Goal: Browse casually: Explore the website without a specific task or goal

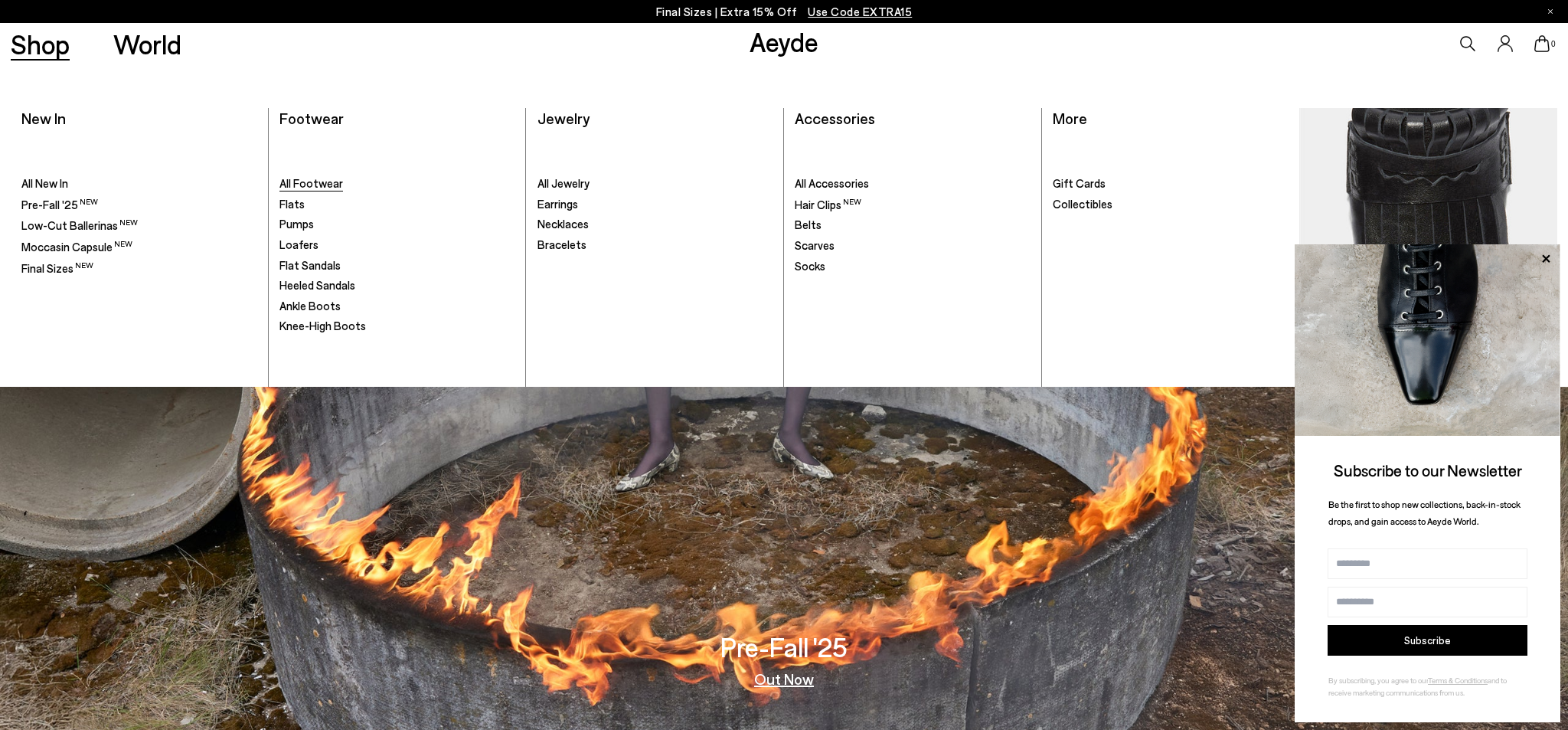
click at [298, 181] on span "All Footwear" at bounding box center [311, 183] width 64 height 13
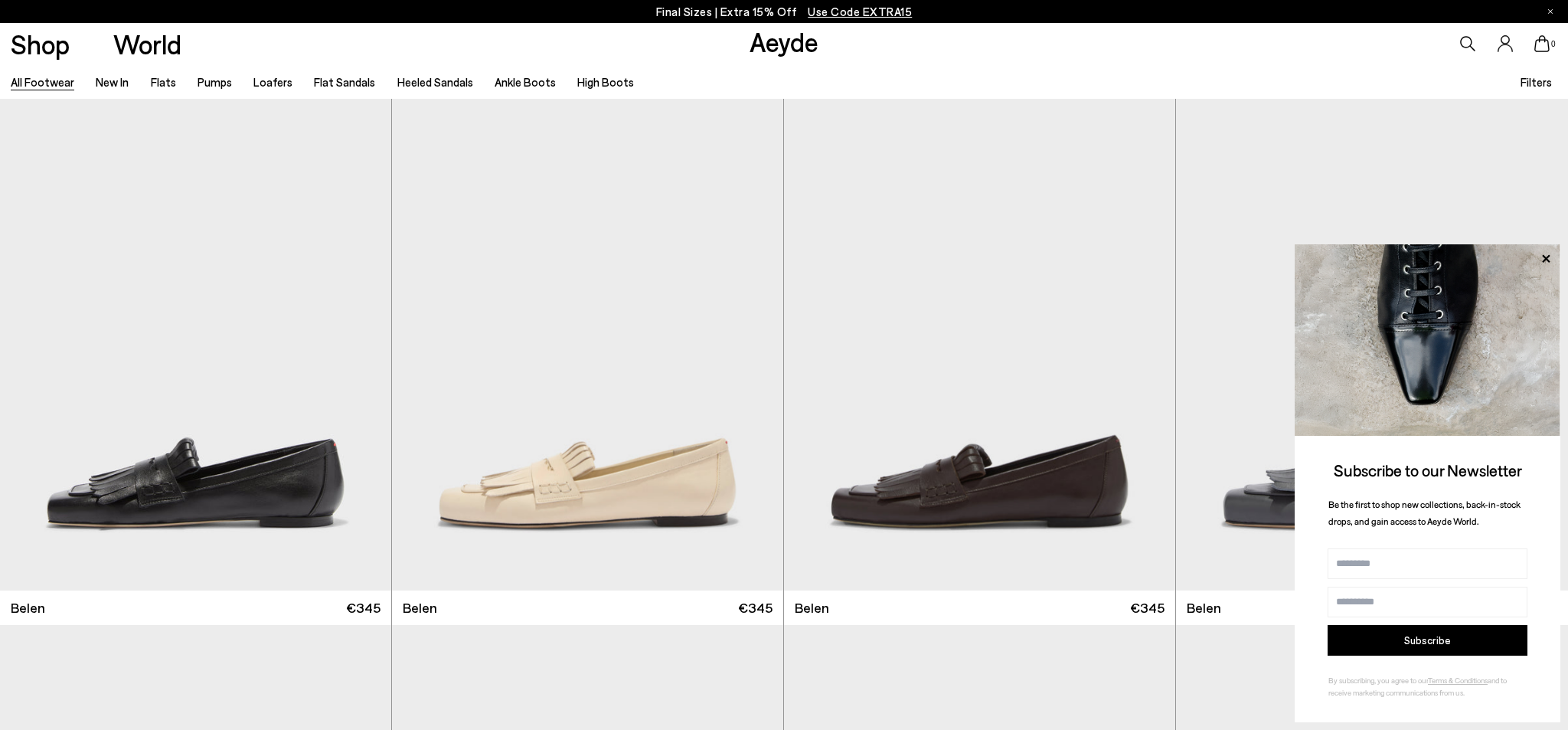
scroll to position [1, 0]
click at [1543, 256] on icon at bounding box center [1546, 258] width 8 height 8
click at [1544, 261] on icon at bounding box center [1546, 258] width 8 height 8
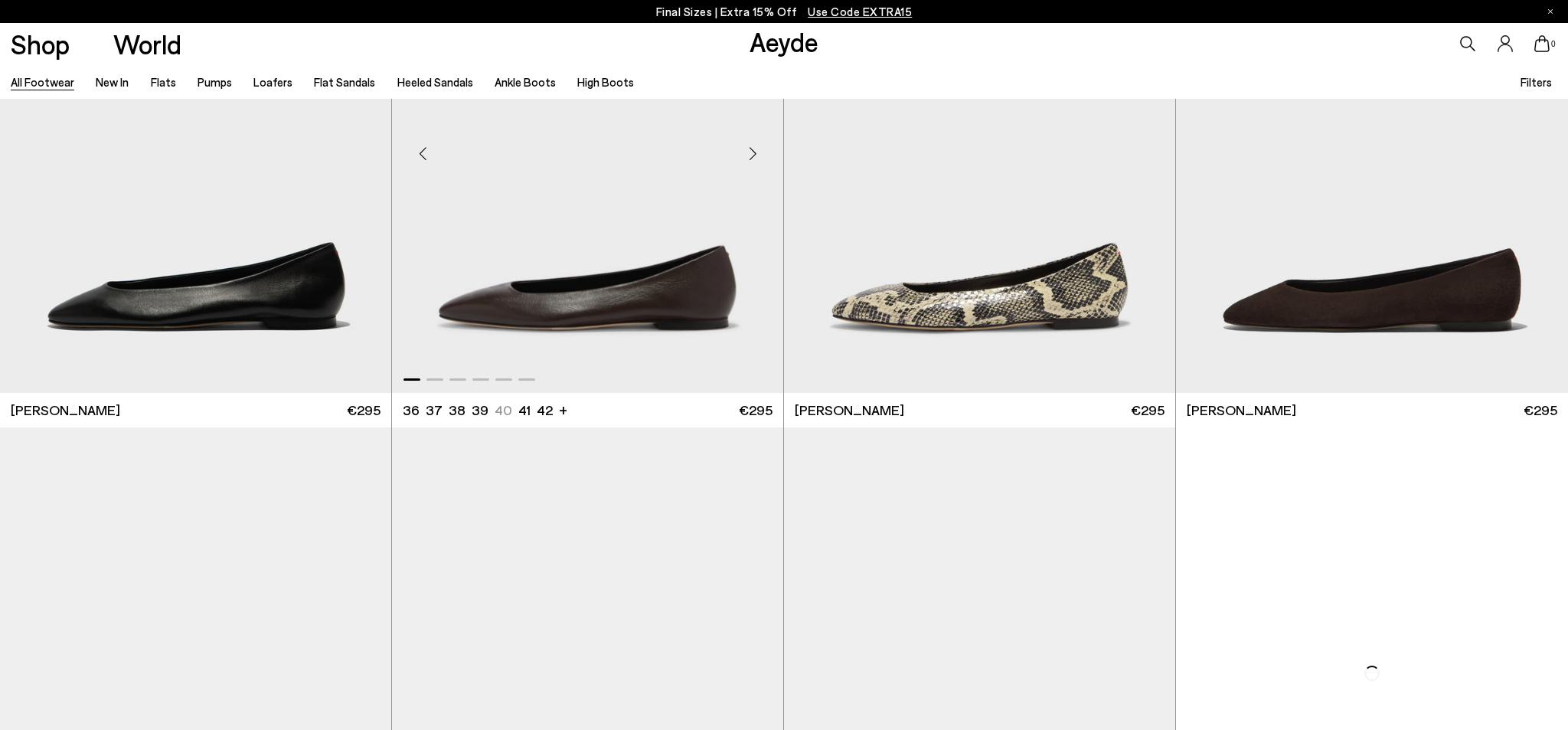
scroll to position [3956, 0]
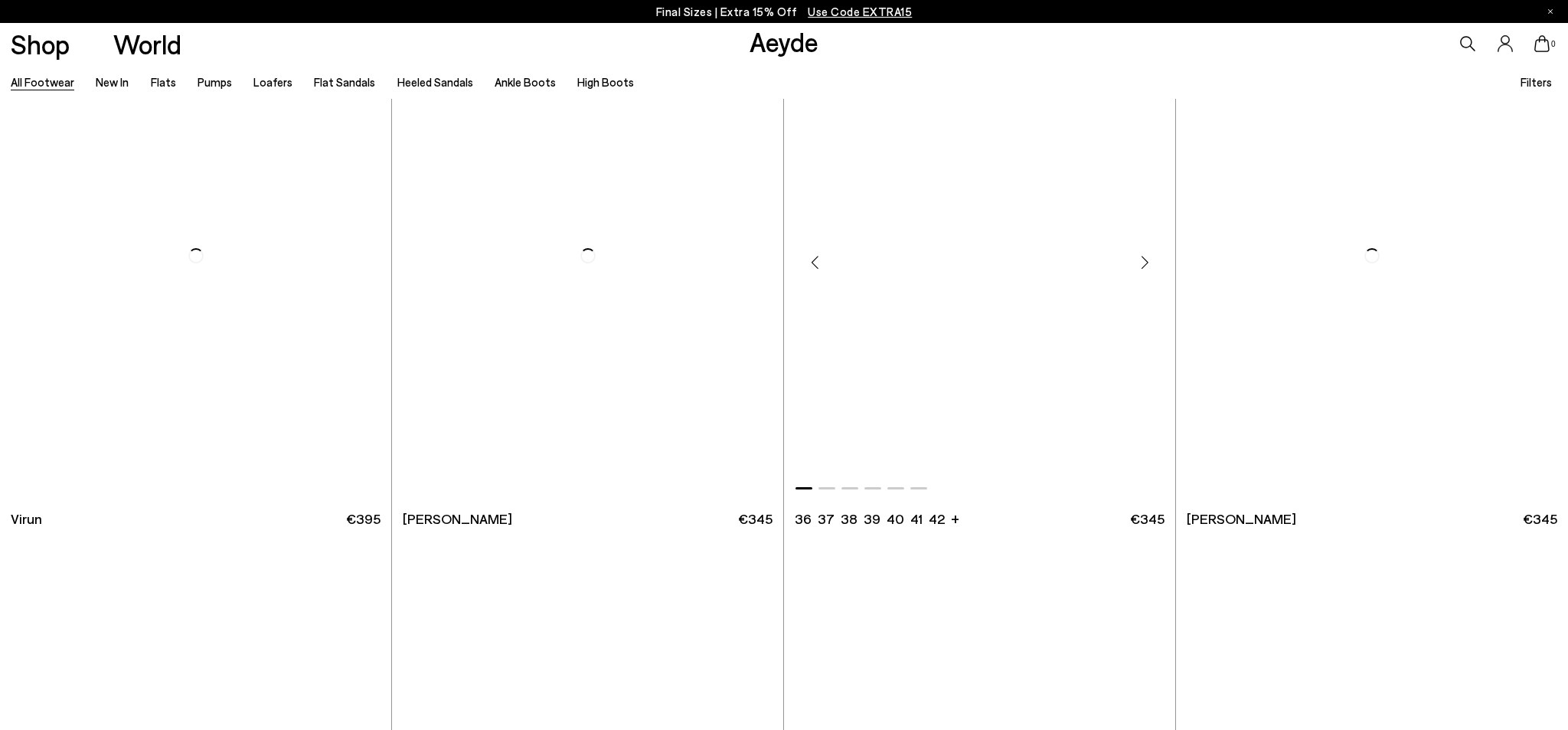
scroll to position [6929, 0]
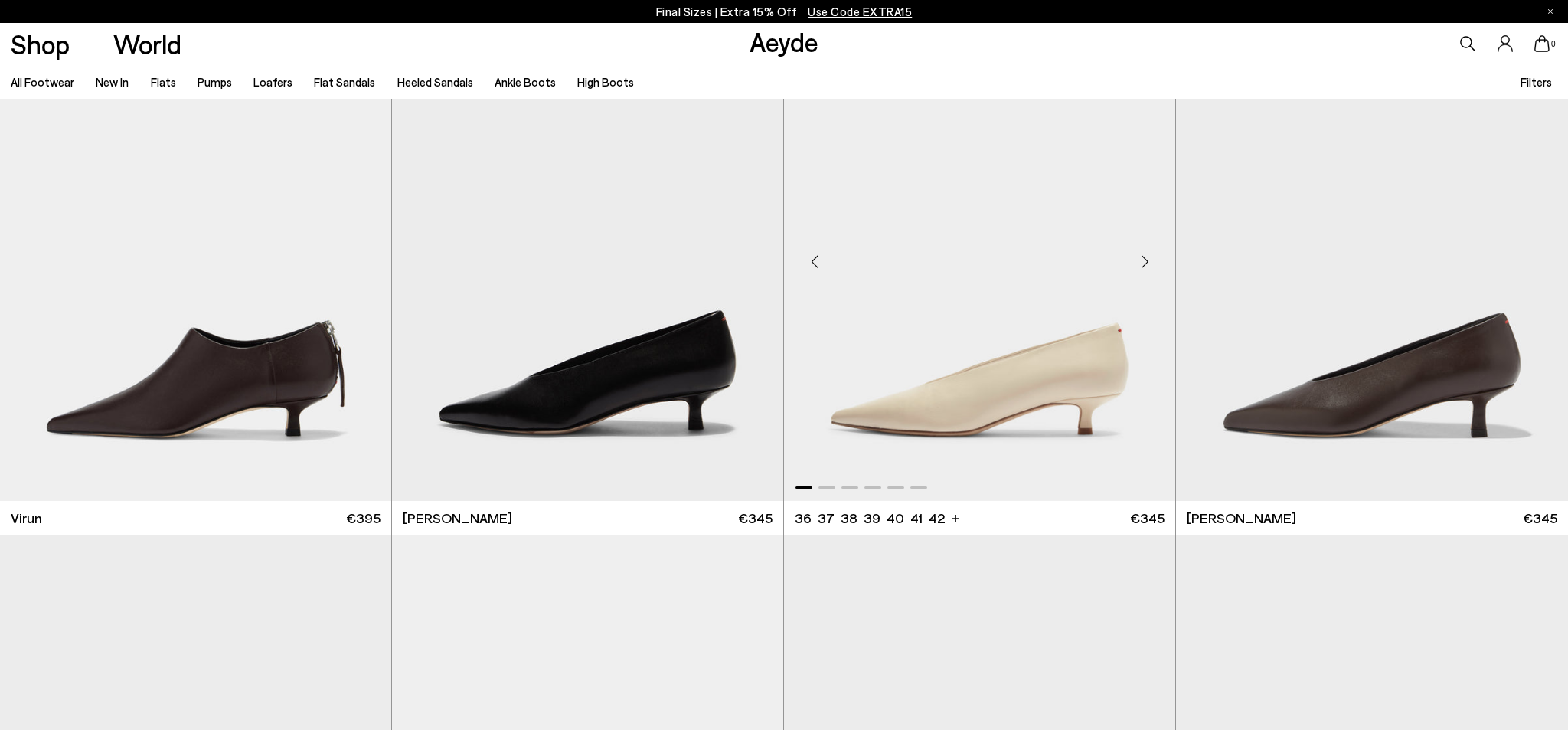
click at [1145, 259] on div "Next slide" at bounding box center [1144, 261] width 46 height 46
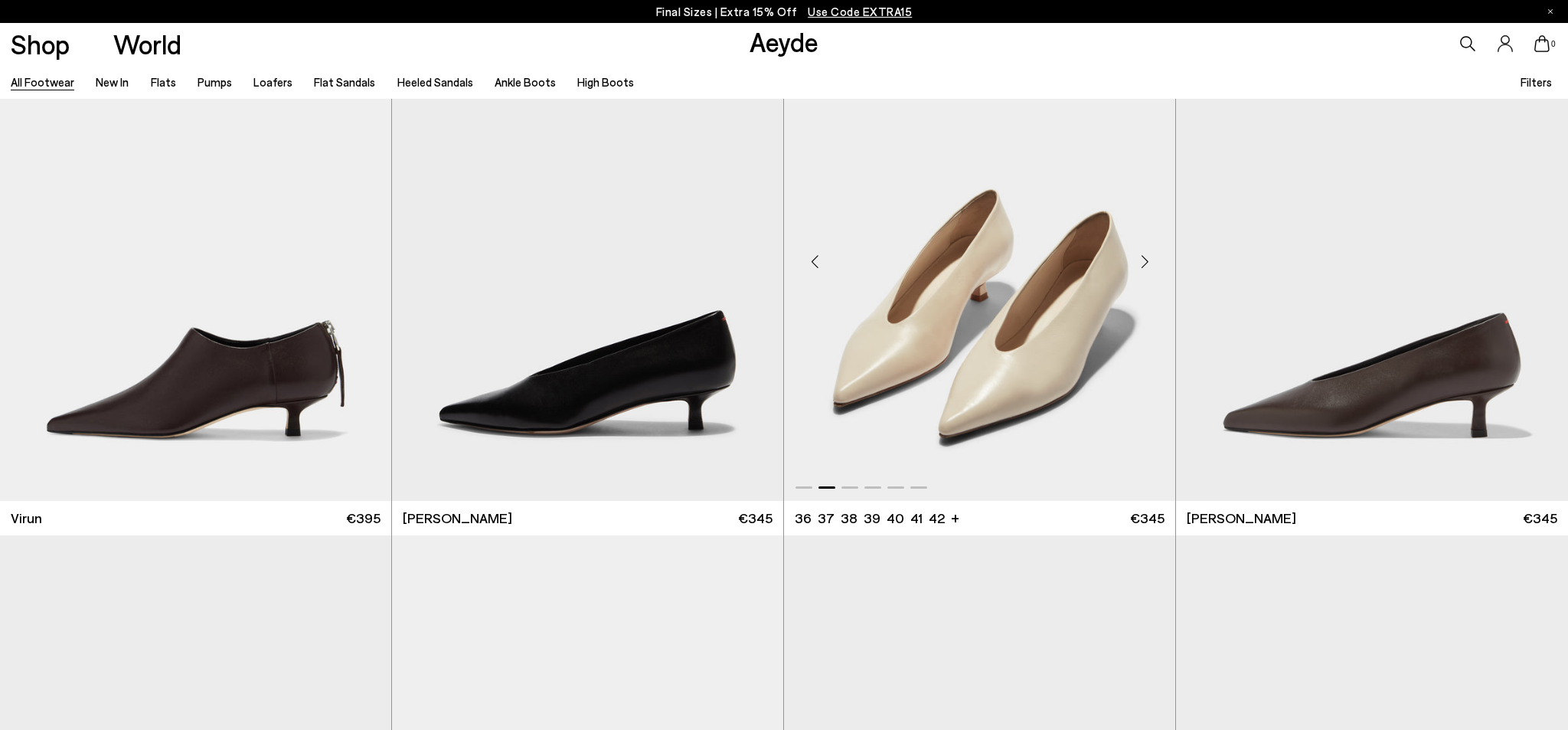
click at [1145, 259] on div "Next slide" at bounding box center [1144, 261] width 46 height 46
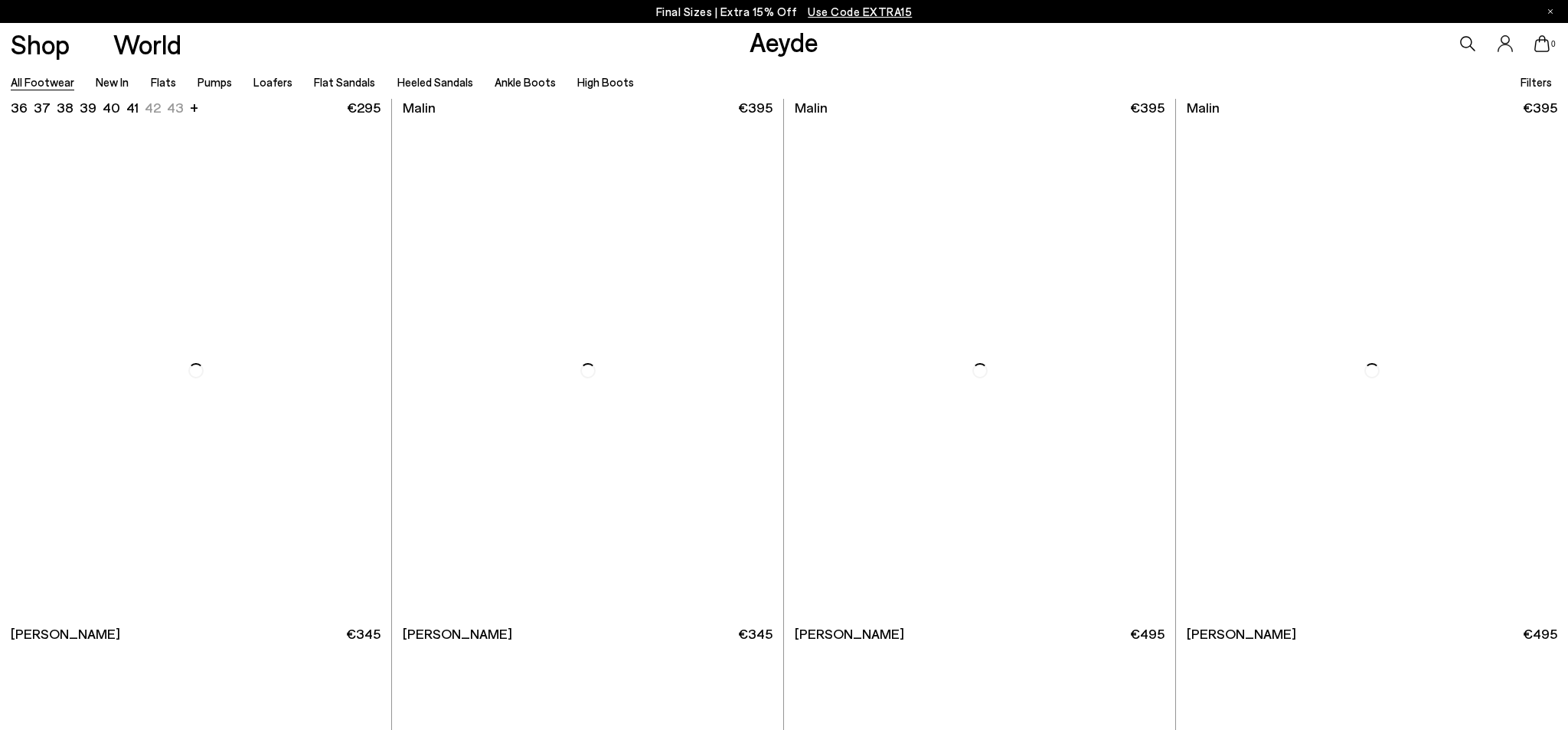
scroll to position [9973, 0]
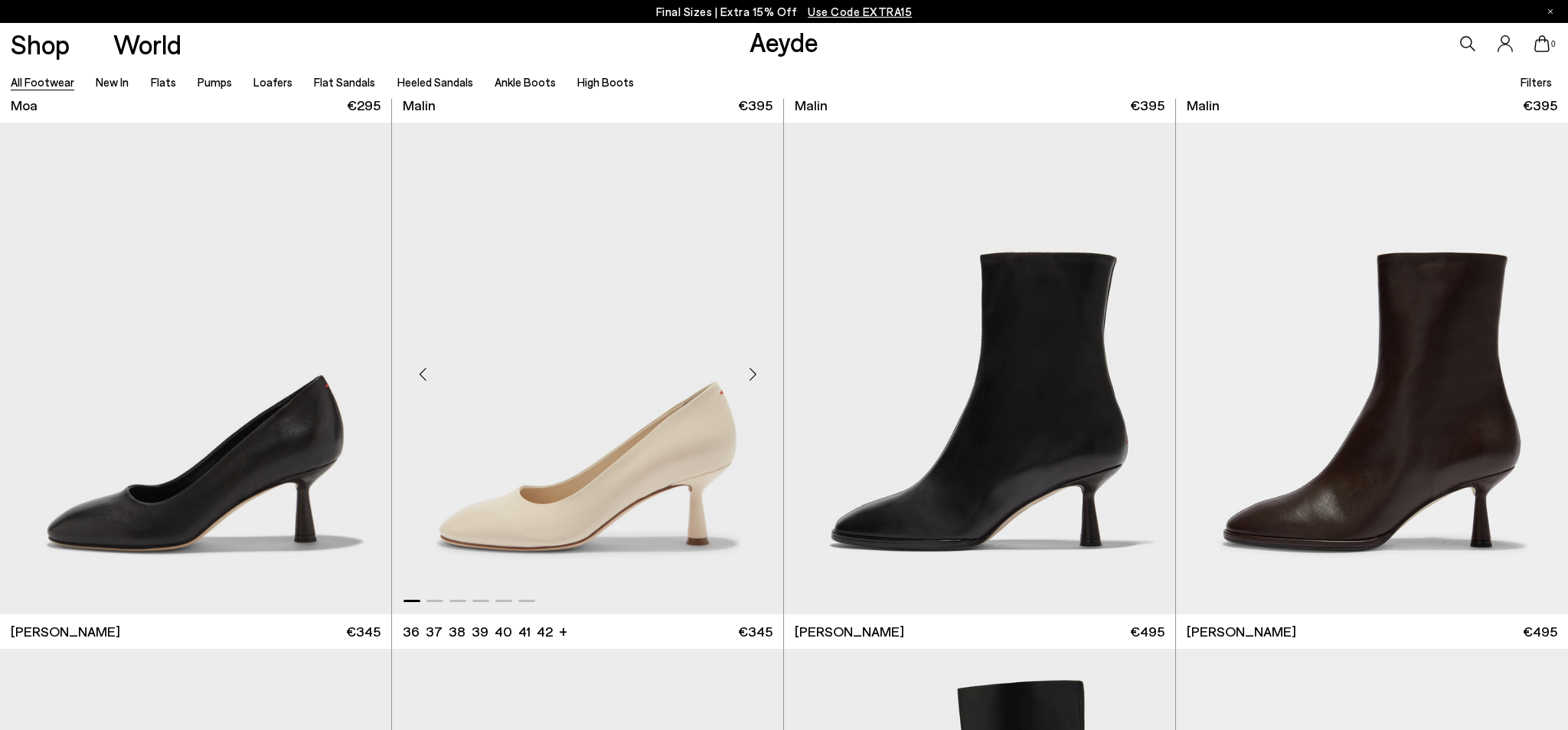
click at [751, 376] on div "Next slide" at bounding box center [753, 375] width 46 height 46
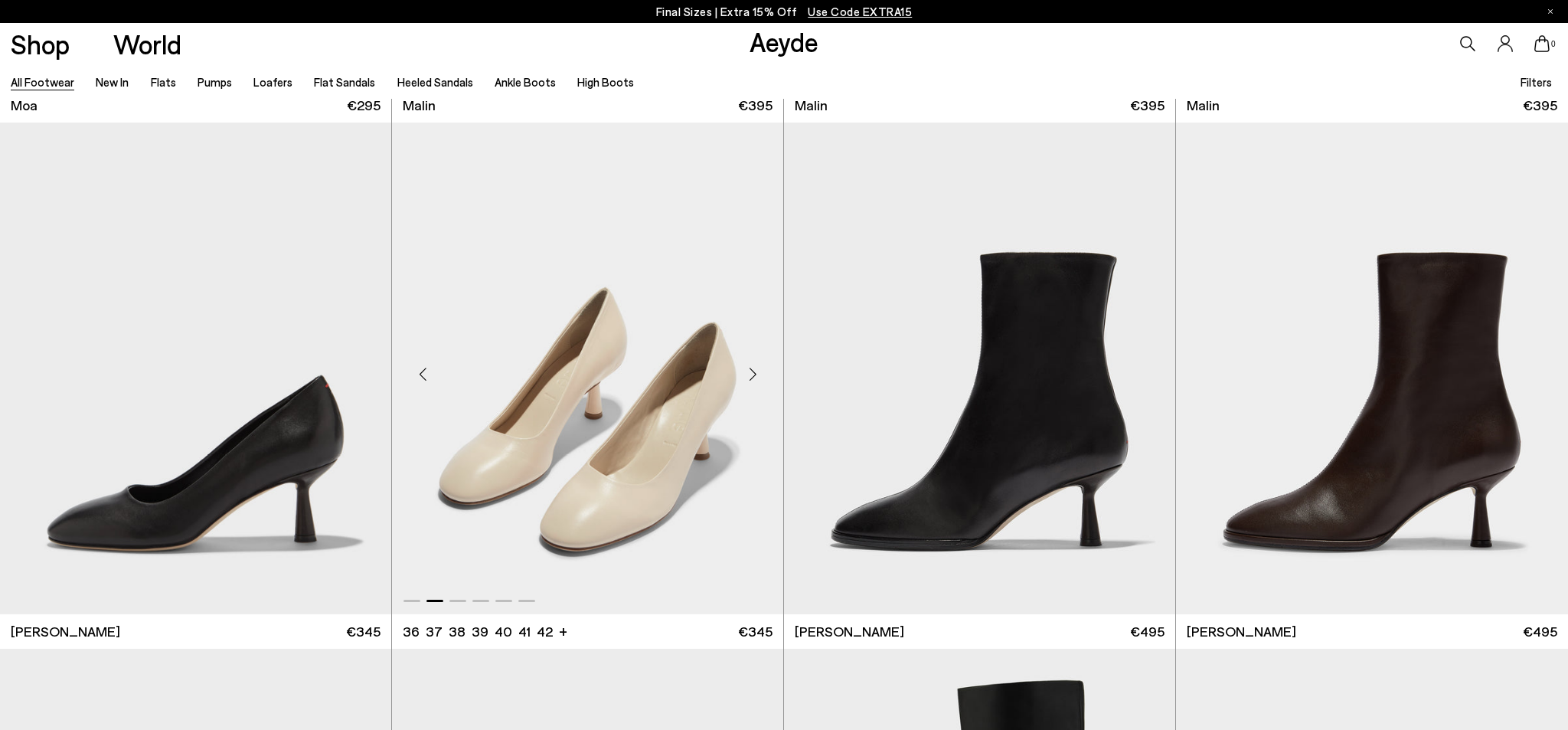
click at [751, 376] on div "Next slide" at bounding box center [753, 375] width 46 height 46
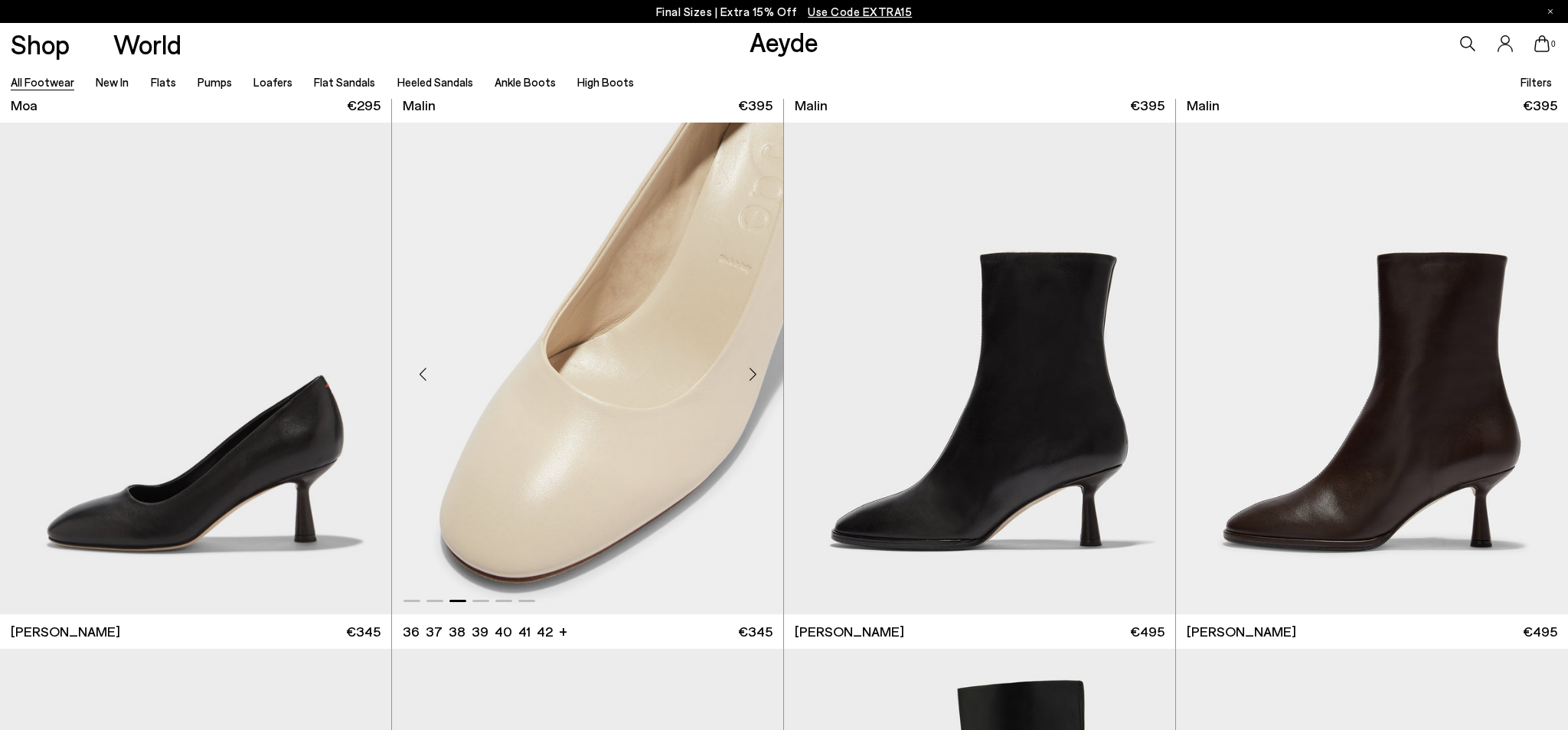
click at [751, 376] on div "Next slide" at bounding box center [753, 375] width 46 height 46
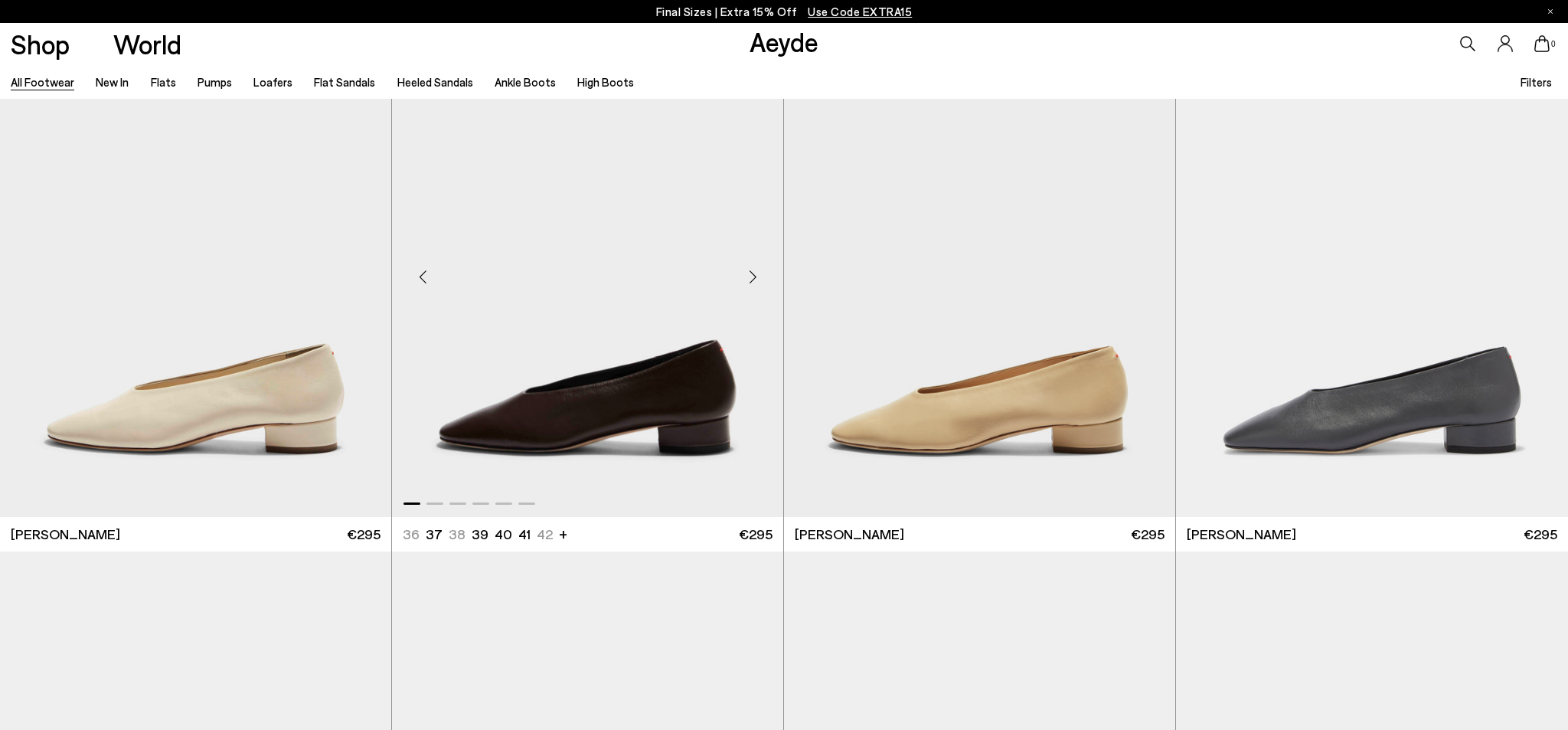
scroll to position [11118, 0]
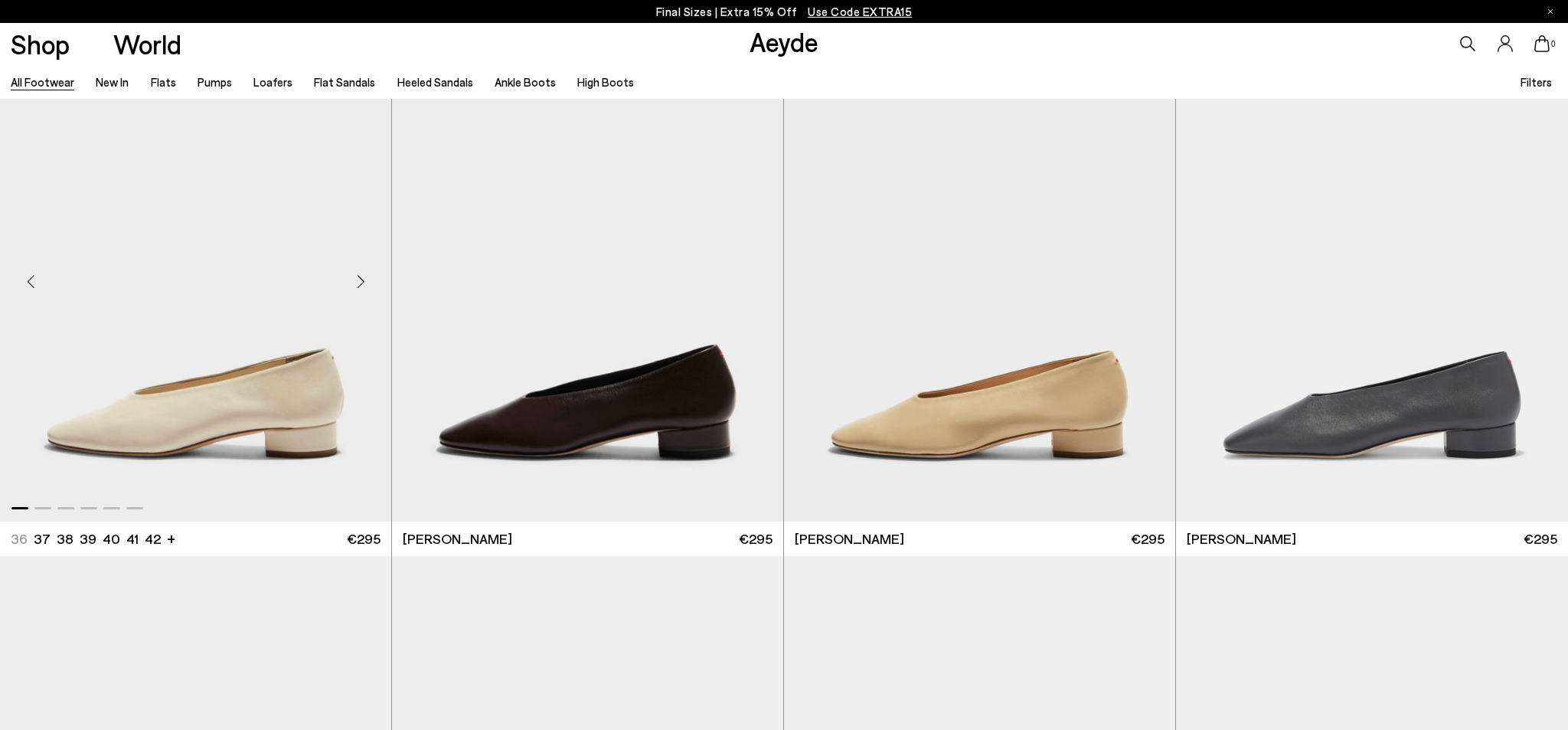
click at [361, 285] on div "Next slide" at bounding box center [360, 282] width 46 height 46
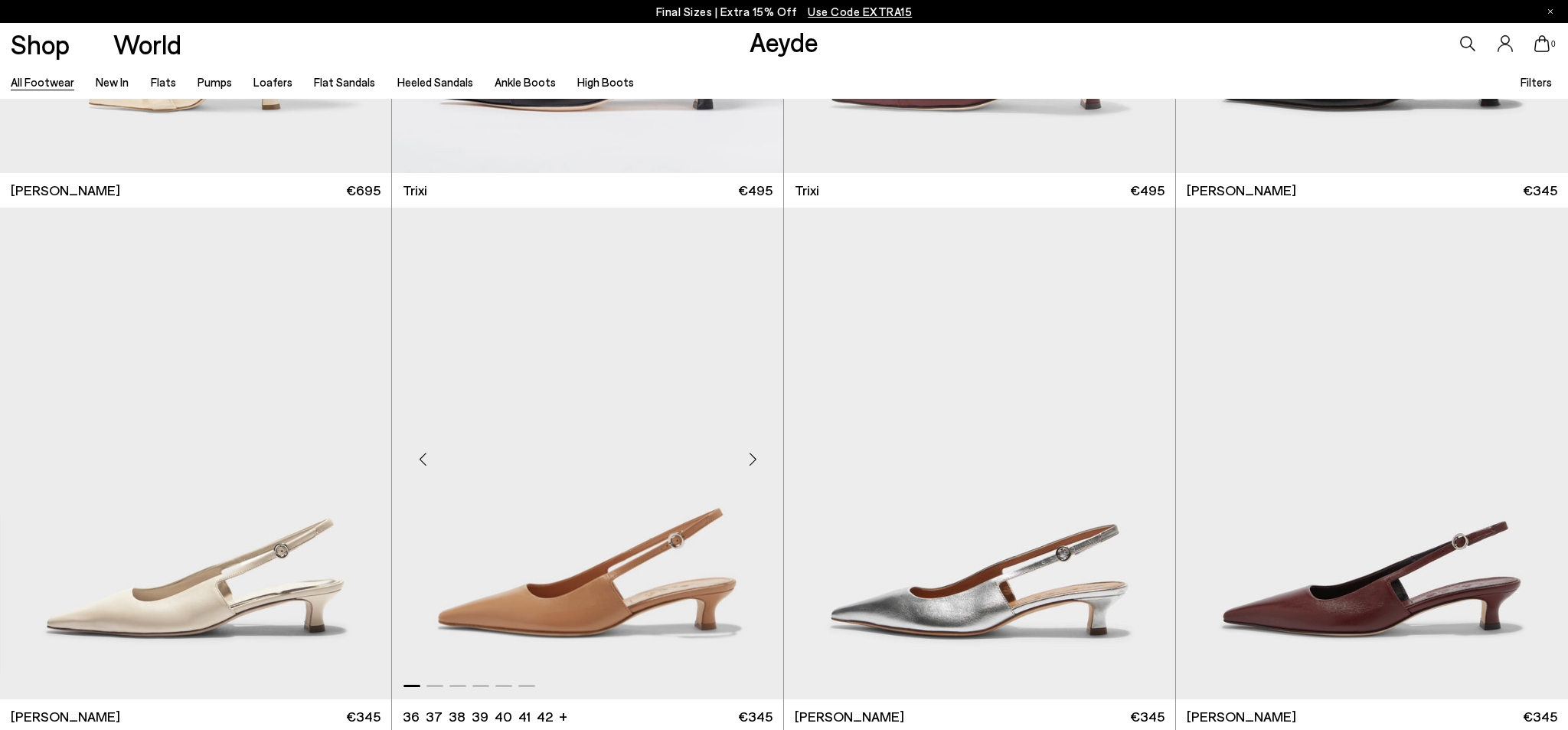
scroll to position [13575, 0]
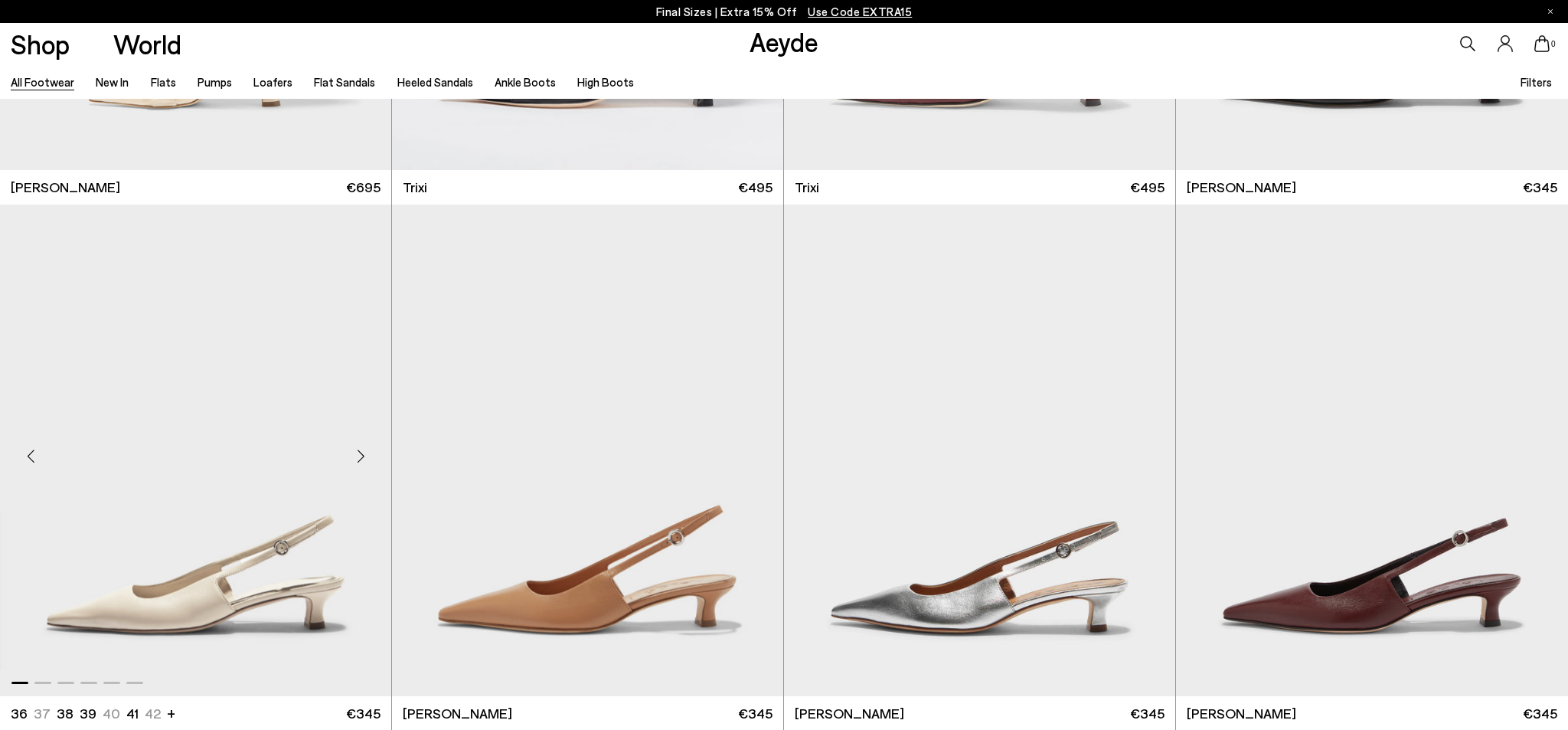
click at [352, 451] on div "Next slide" at bounding box center [360, 456] width 46 height 46
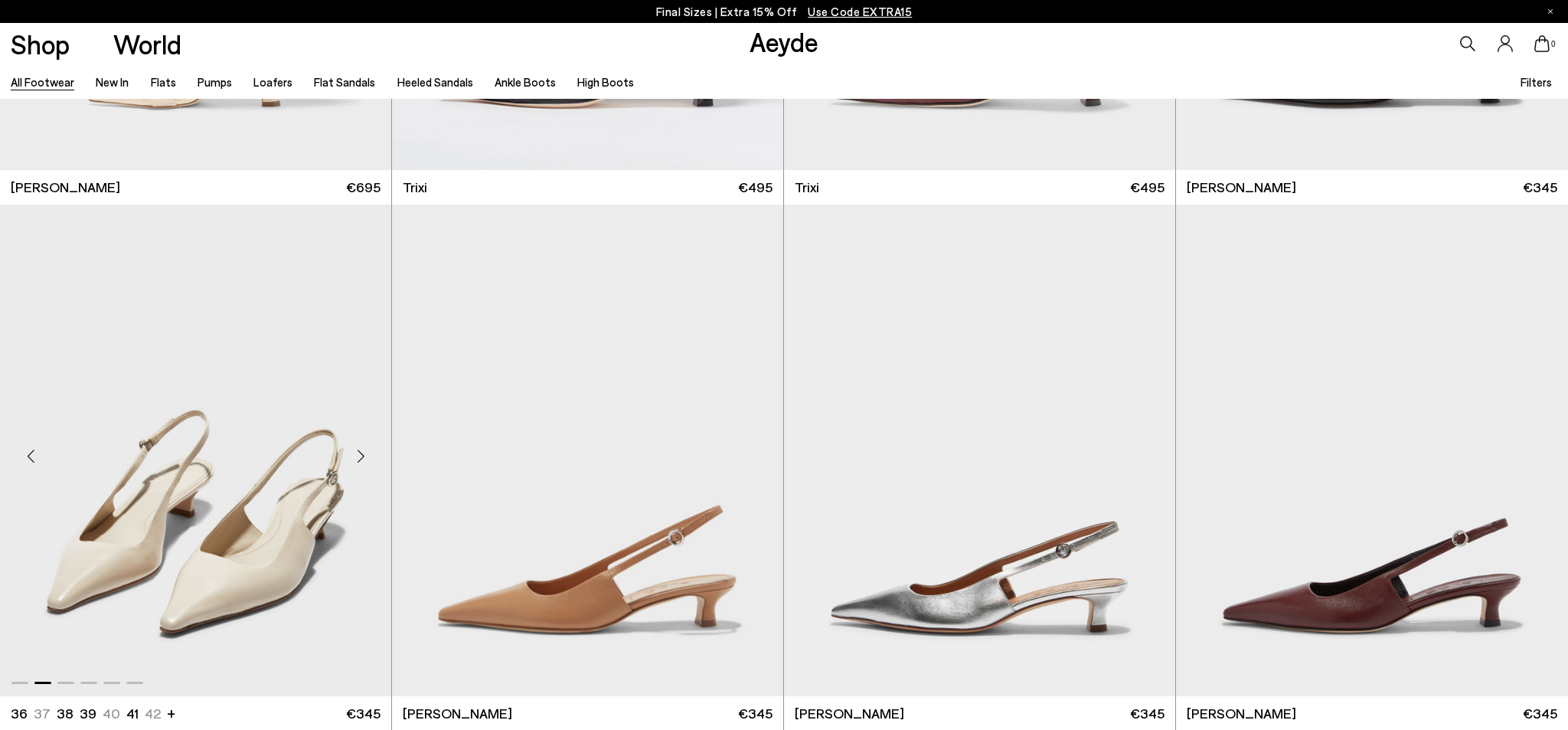
click at [356, 453] on div "Next slide" at bounding box center [360, 456] width 46 height 46
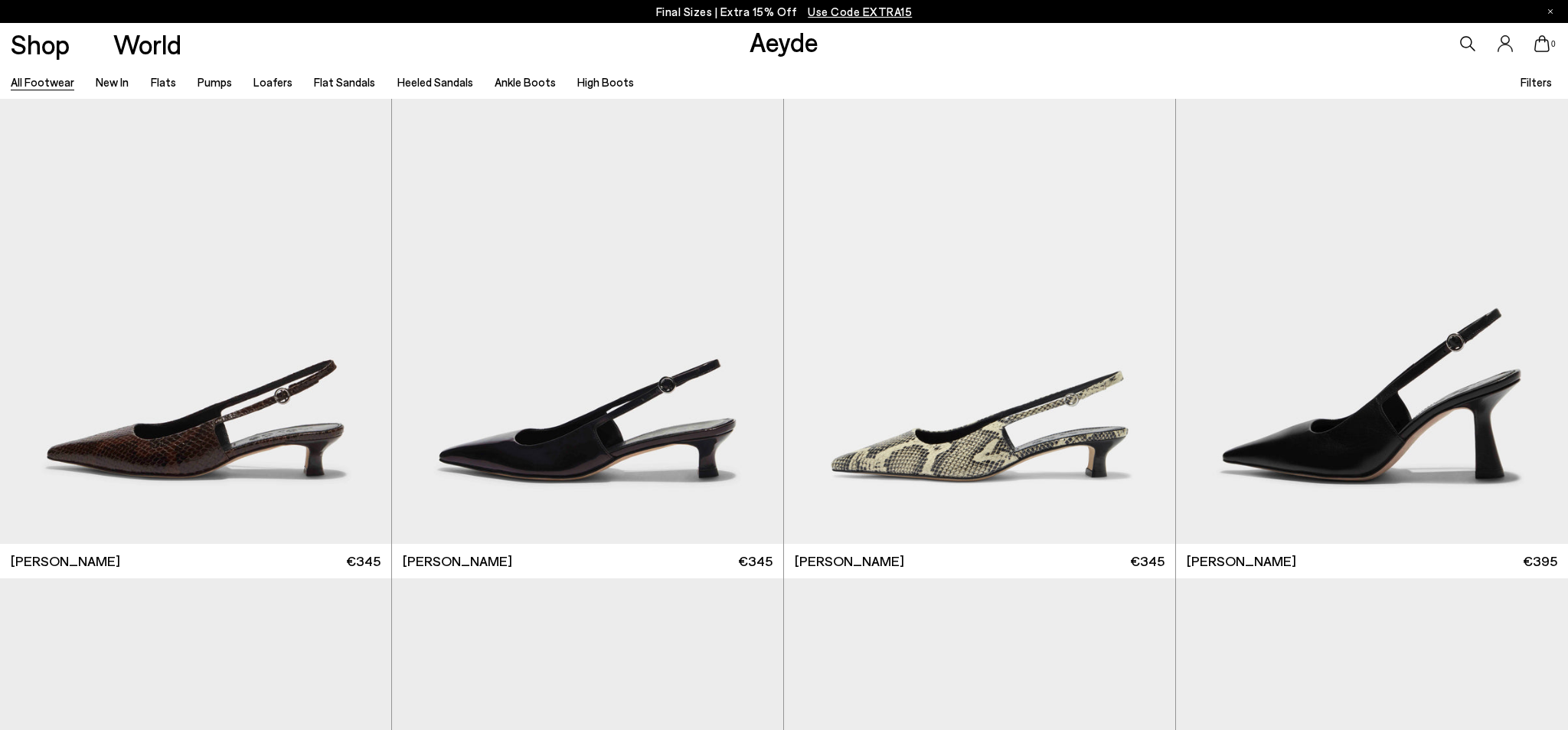
scroll to position [14450, 0]
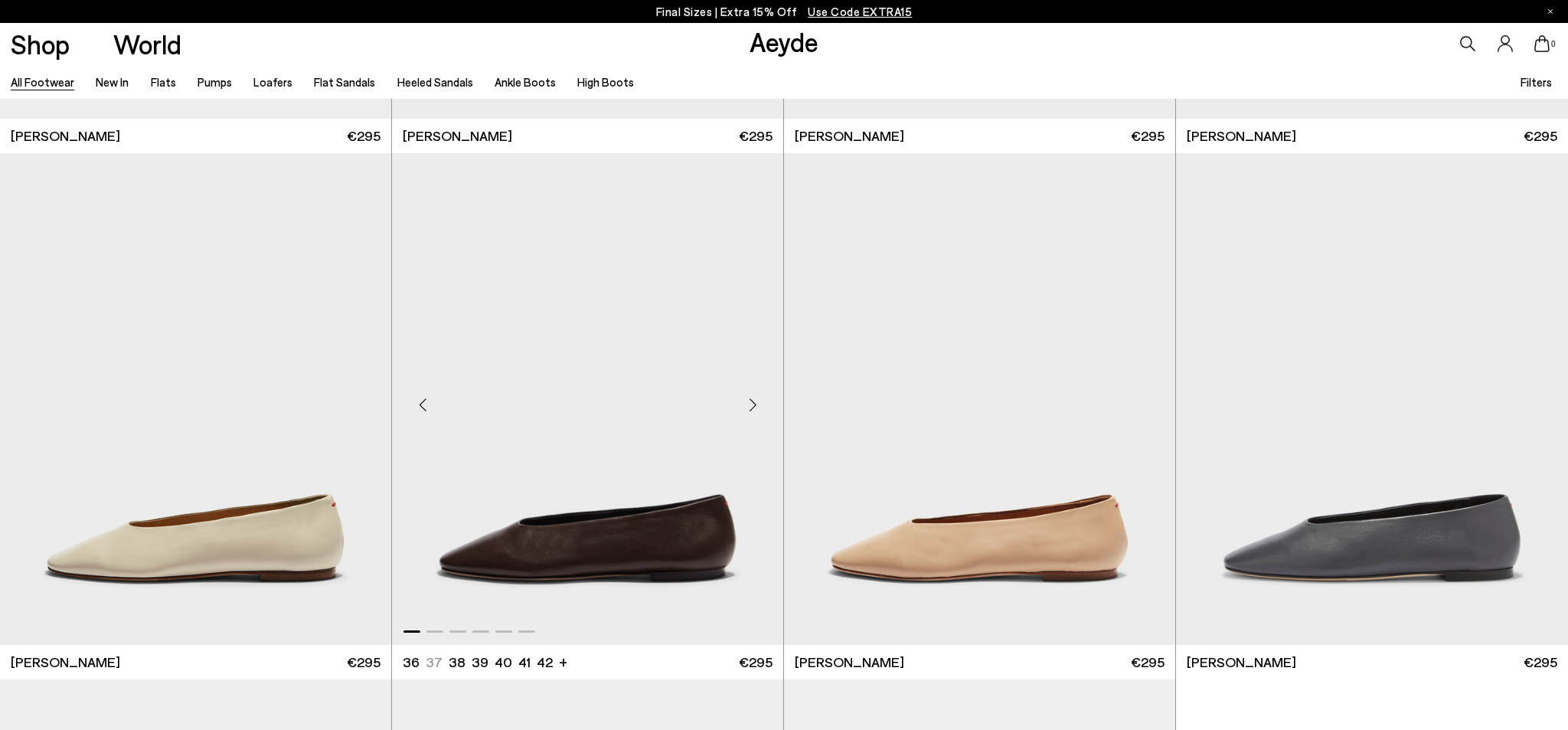
scroll to position [19423, 0]
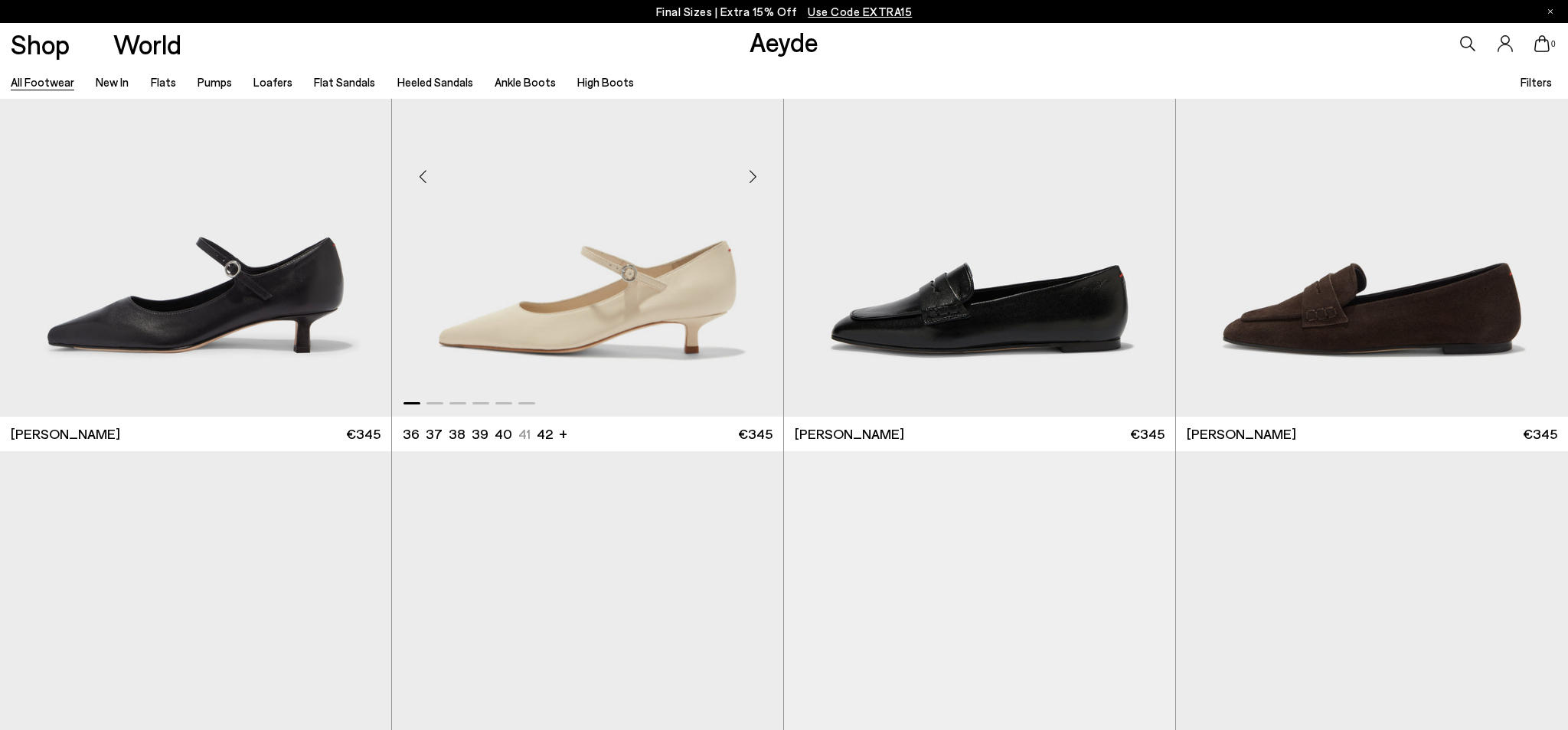
scroll to position [21054, 0]
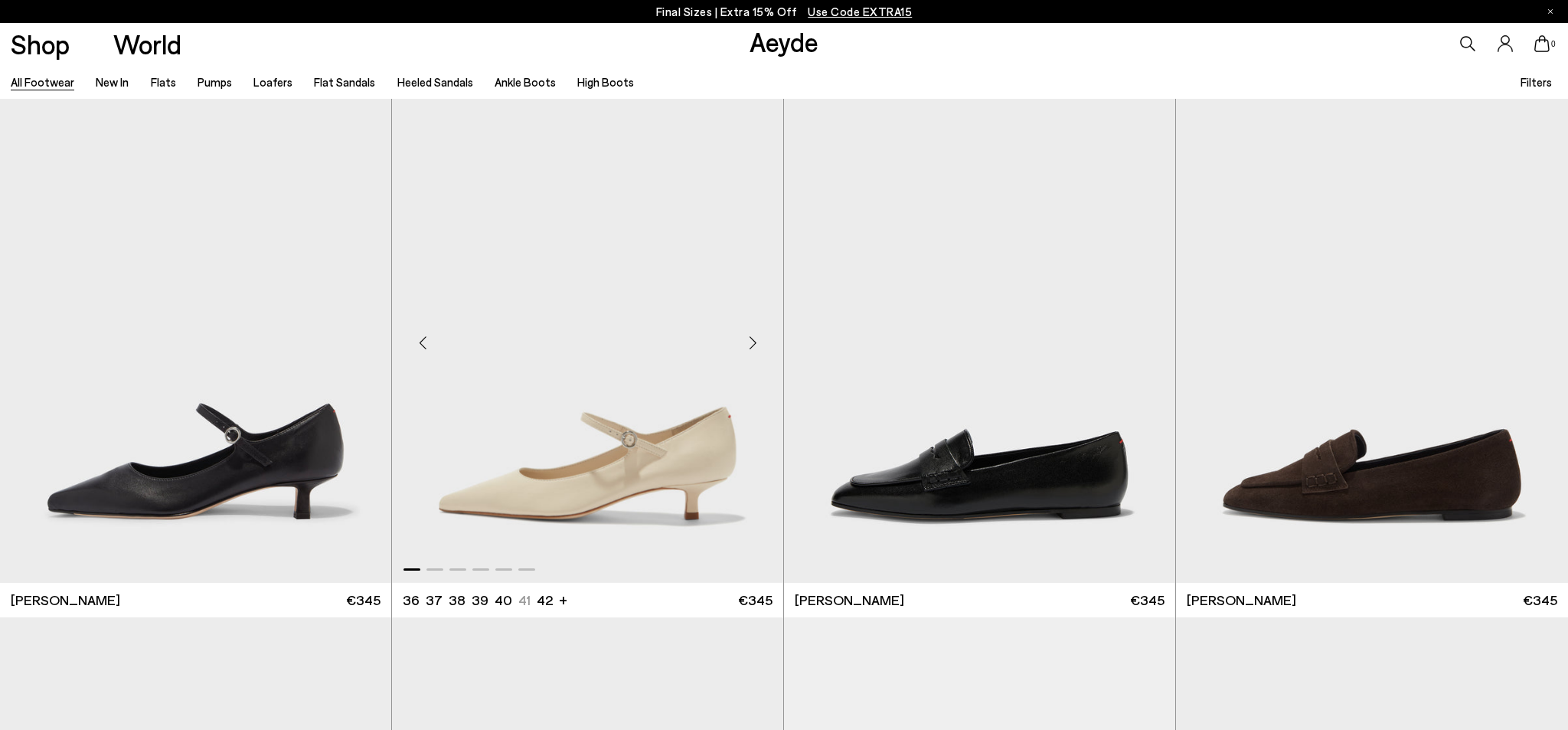
click at [754, 345] on div "Next slide" at bounding box center [753, 343] width 46 height 46
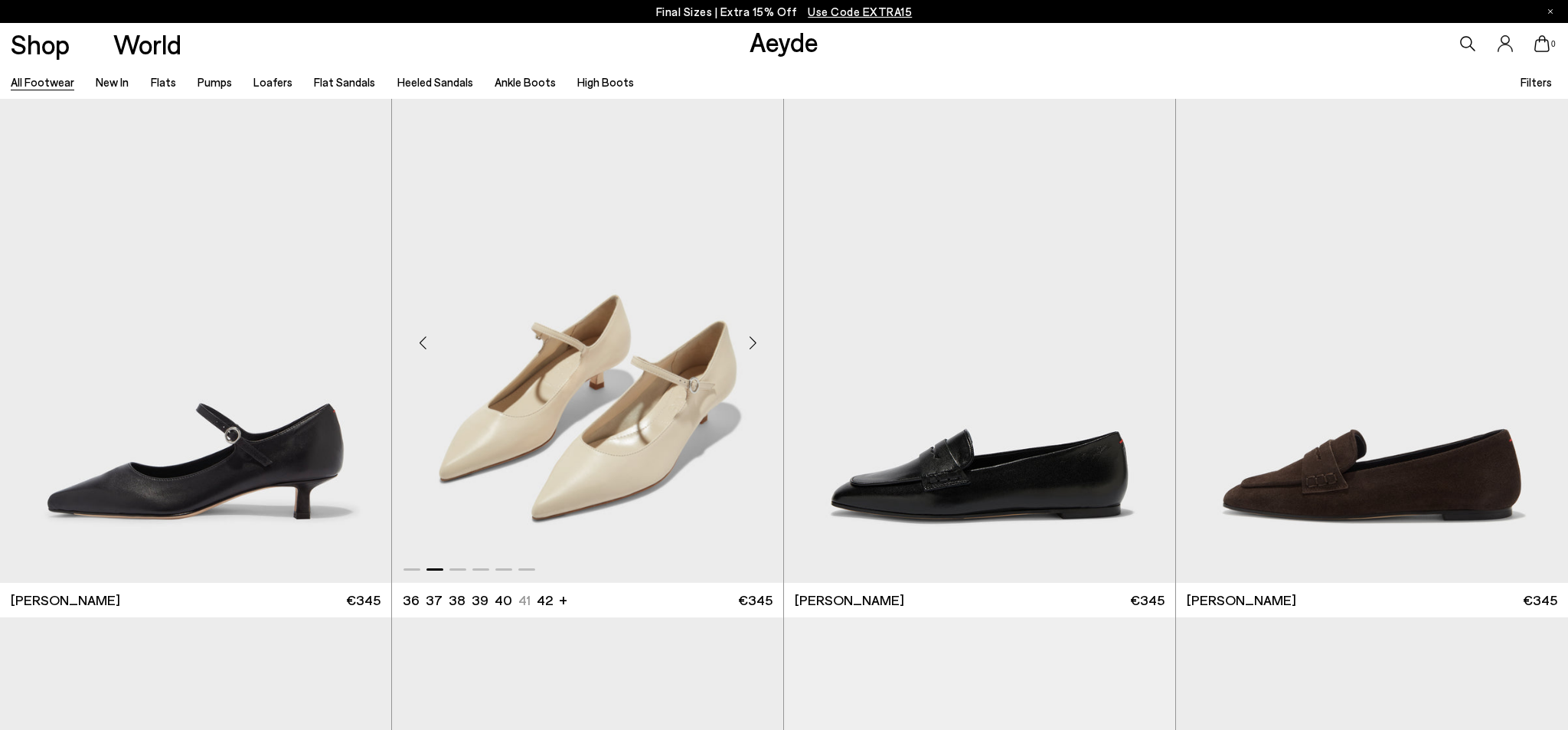
click at [754, 345] on div "Next slide" at bounding box center [753, 343] width 46 height 46
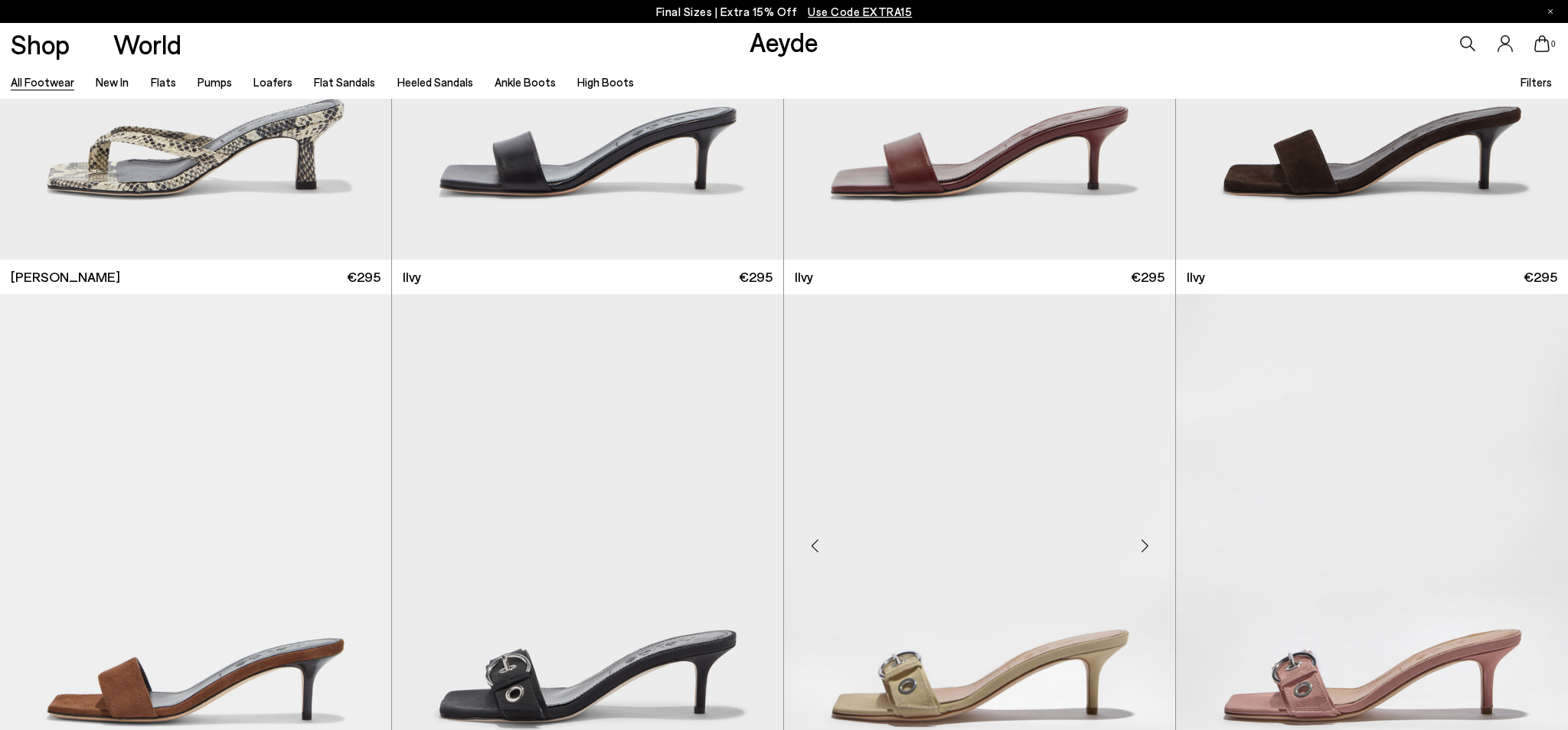
scroll to position [22956, 1]
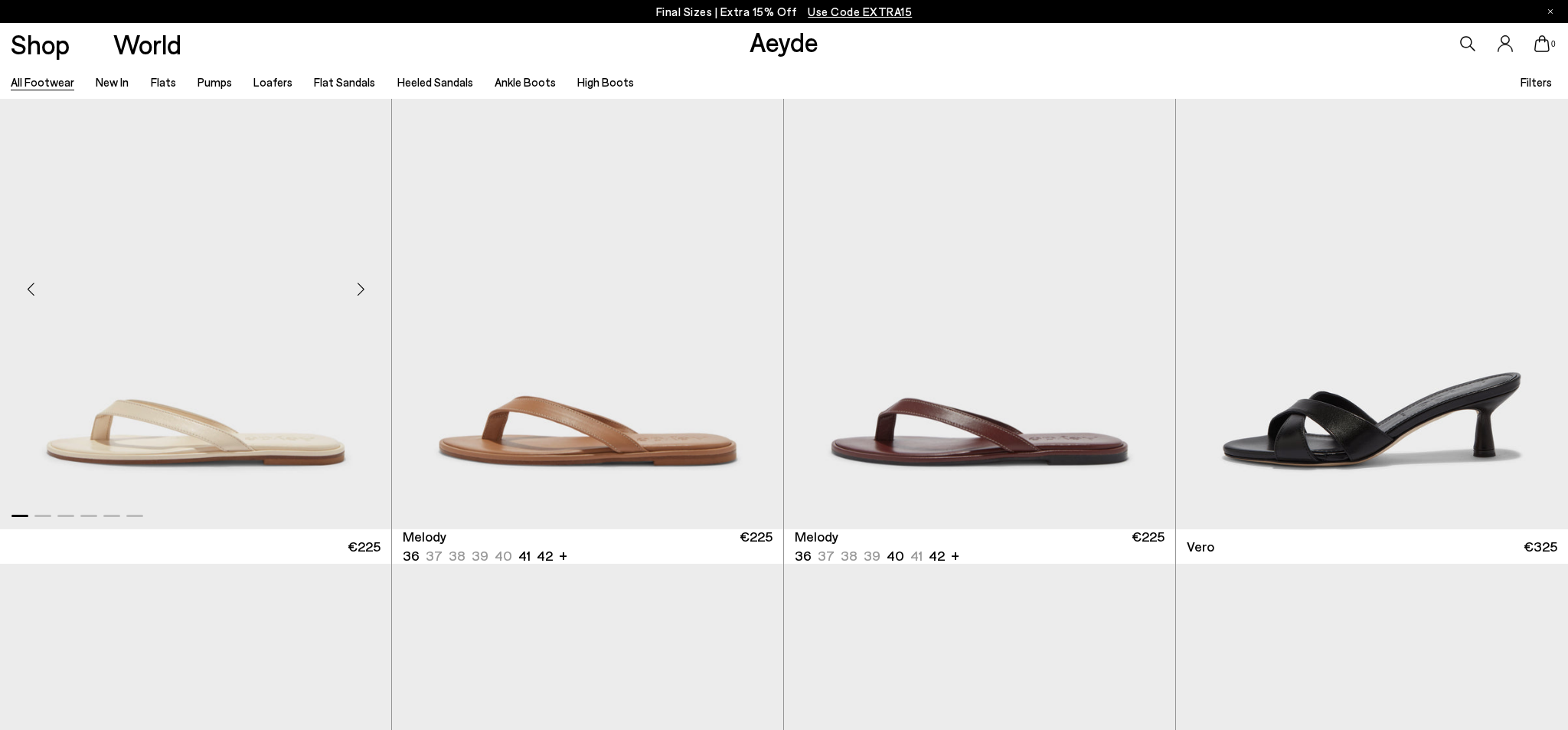
scroll to position [24717, 0]
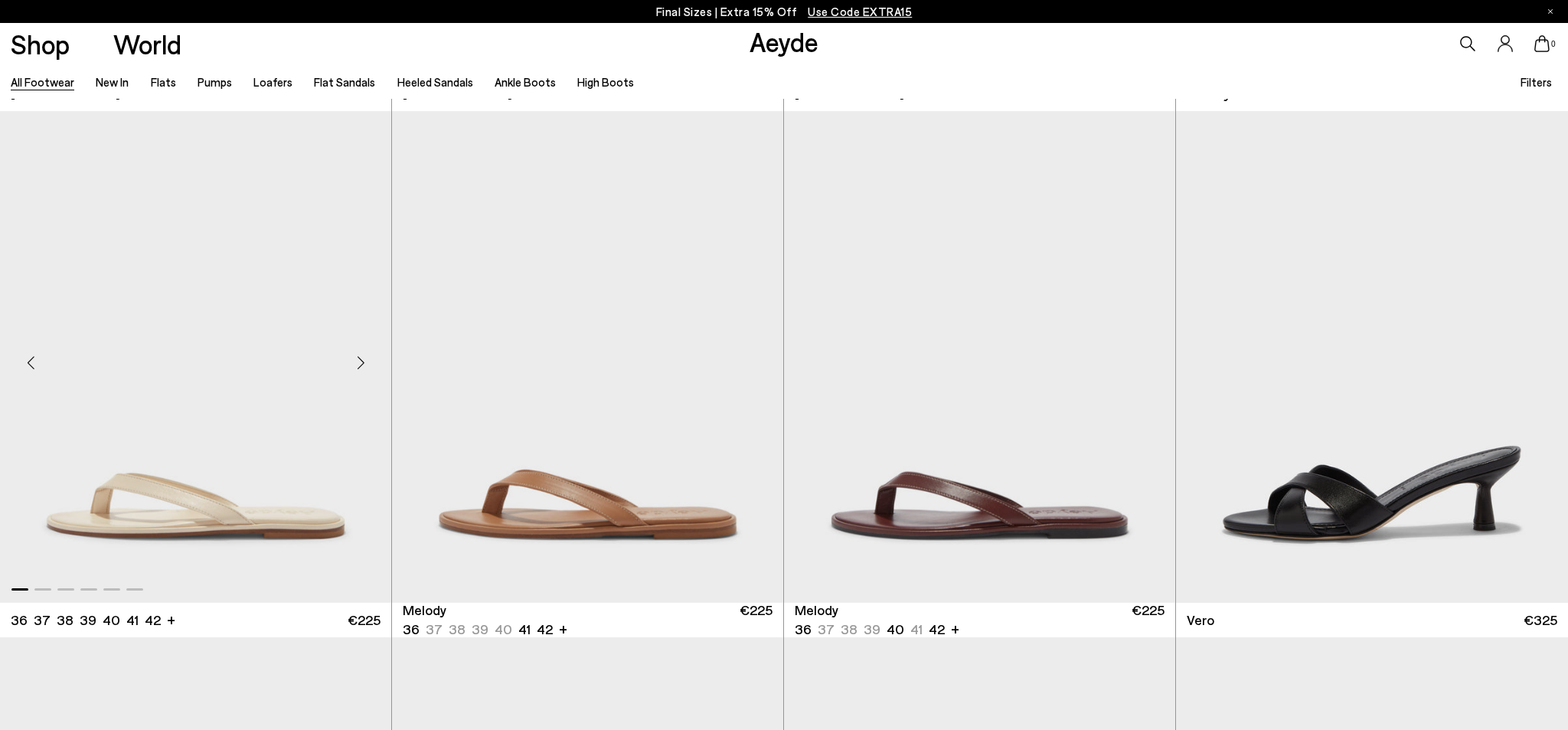
click at [363, 365] on div "Next slide" at bounding box center [360, 363] width 46 height 46
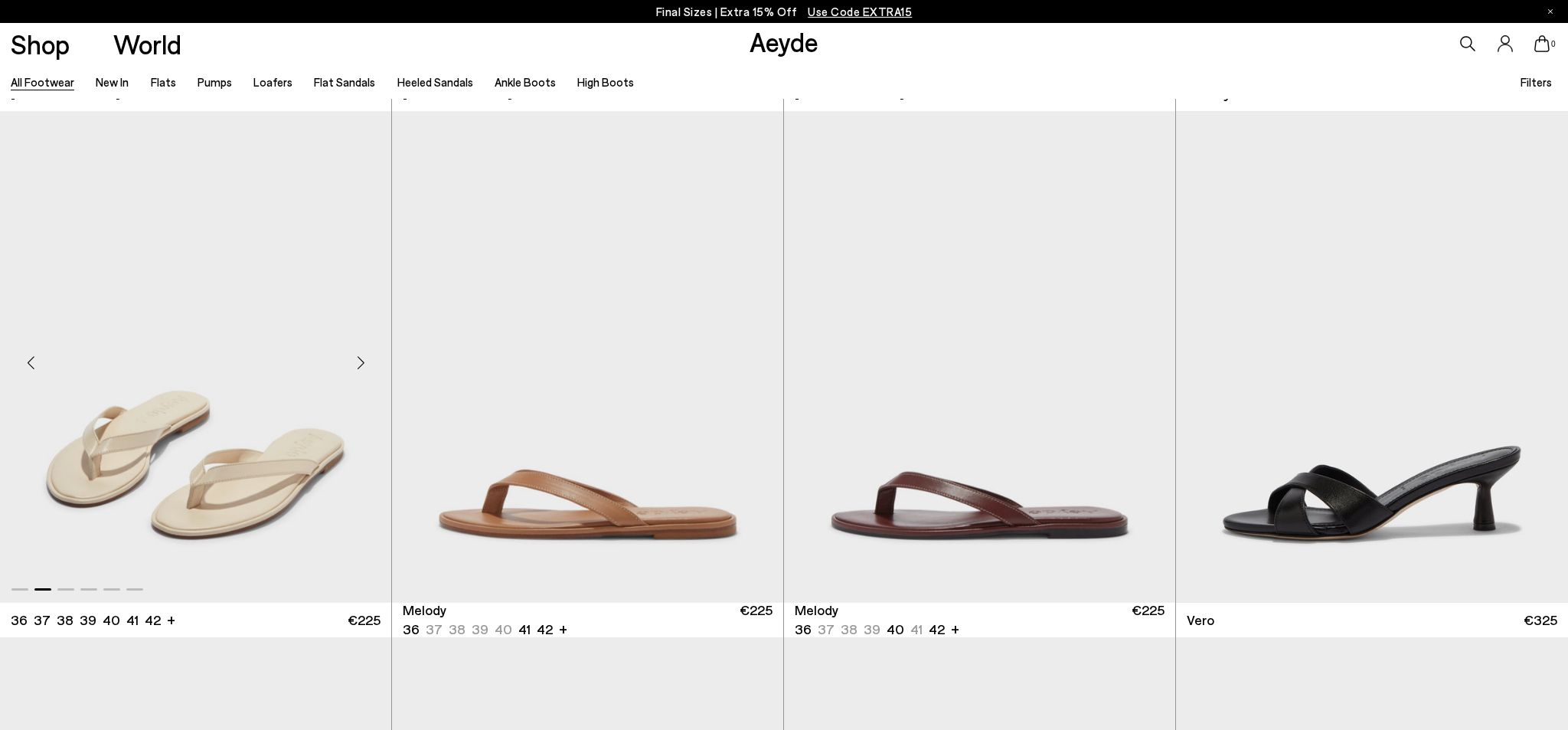
click at [364, 365] on div "Next slide" at bounding box center [360, 363] width 46 height 46
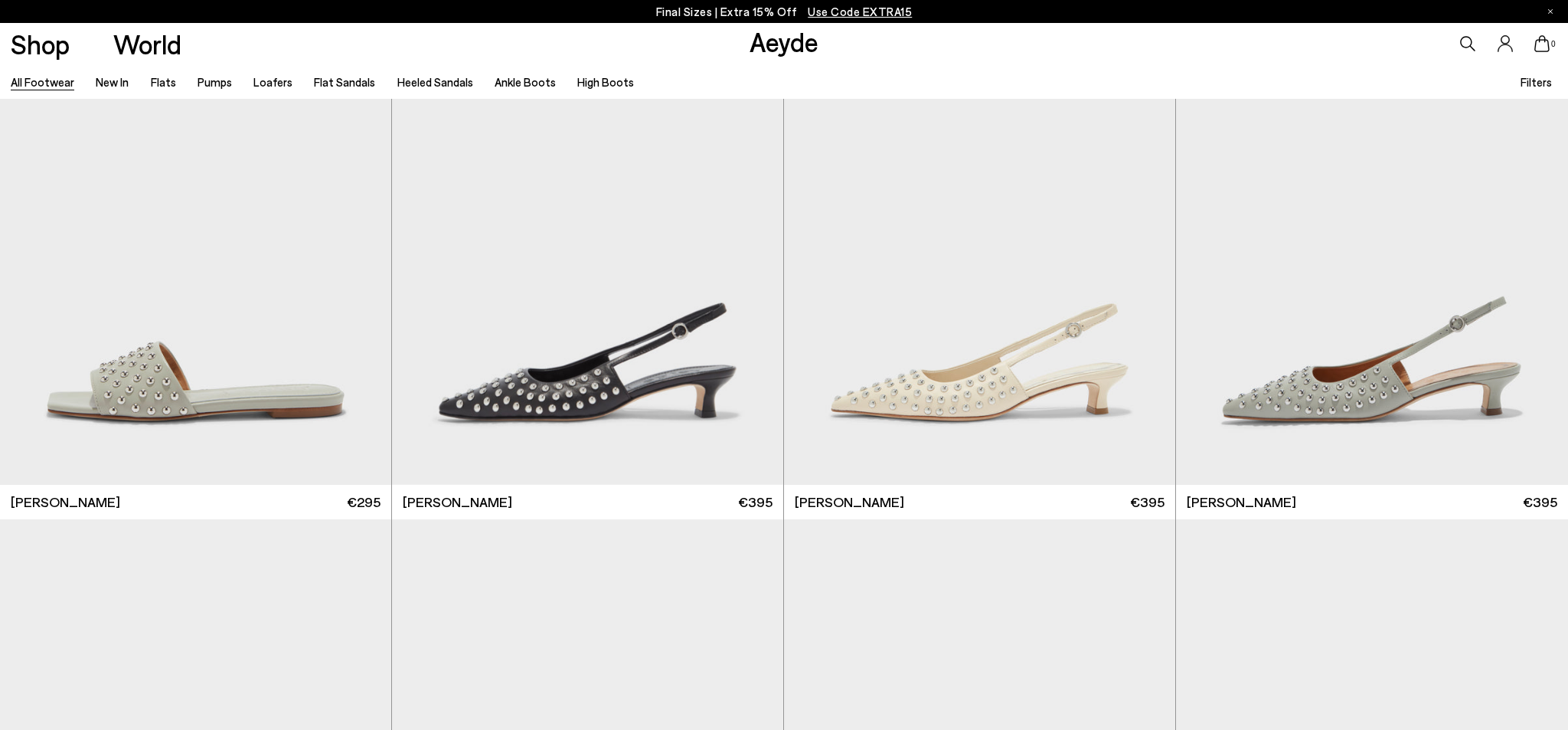
scroll to position [25803, 0]
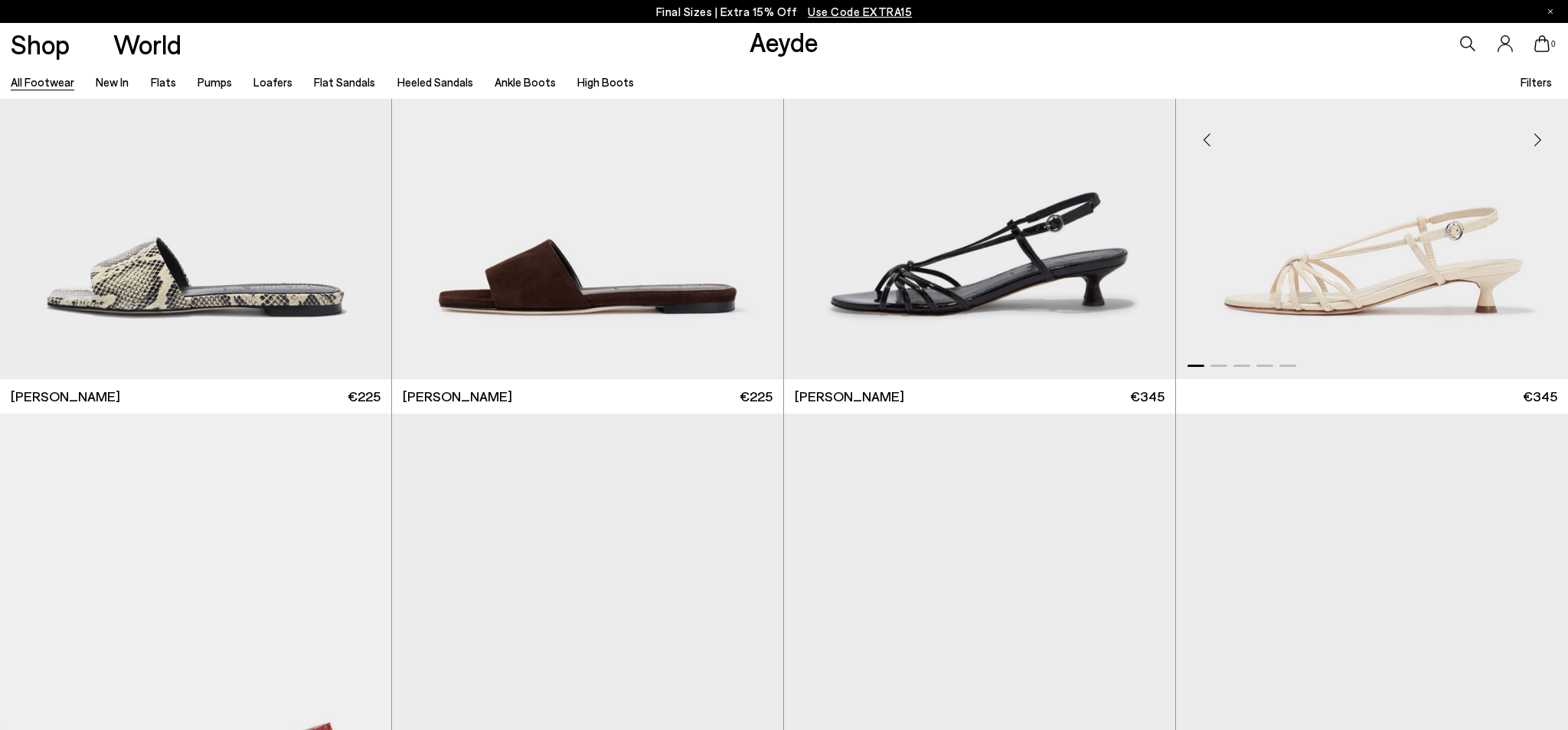
scroll to position [28624, 0]
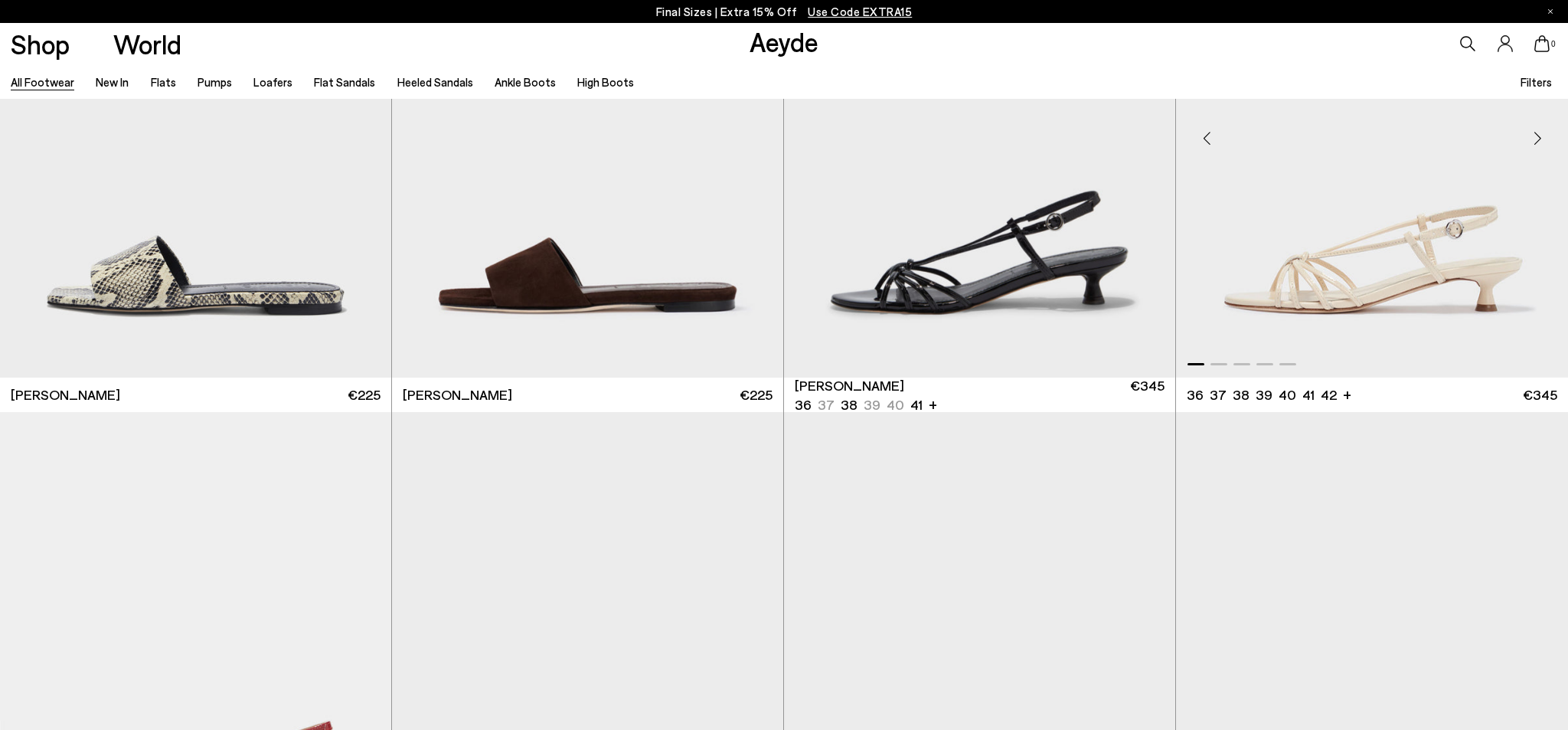
click at [1538, 140] on div "Next slide" at bounding box center [1538, 138] width 46 height 46
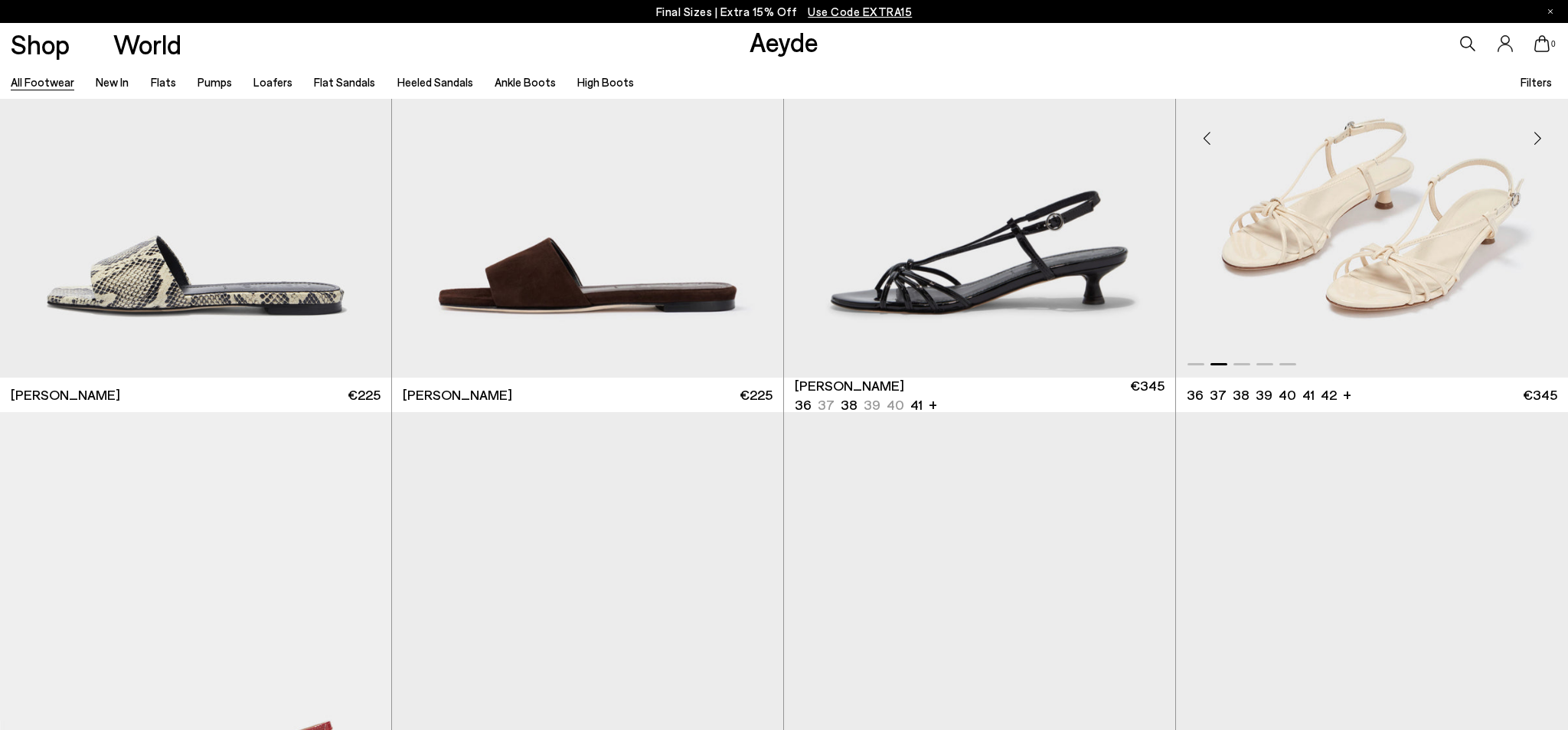
click at [1538, 140] on div "Next slide" at bounding box center [1538, 138] width 46 height 46
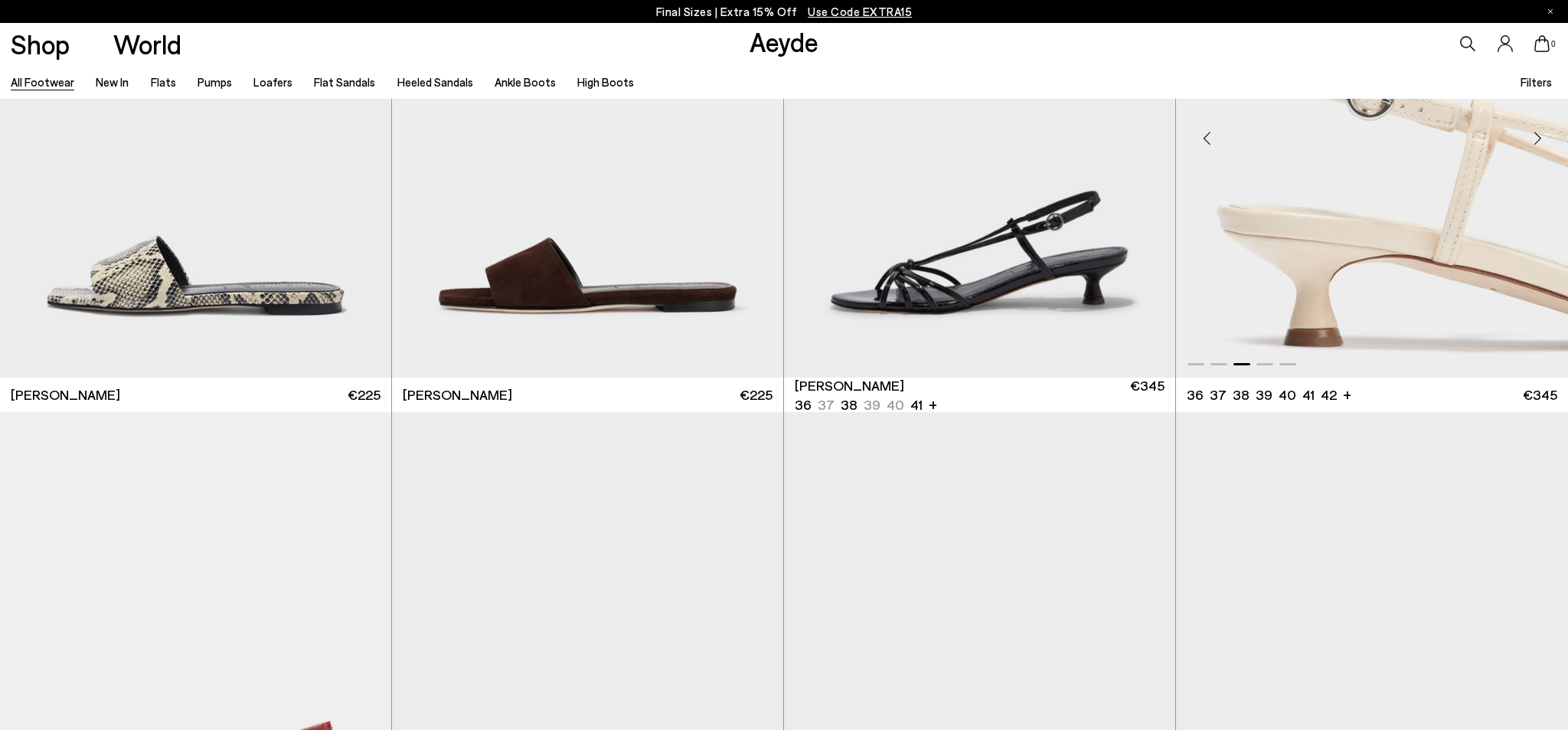
click at [1538, 140] on div "Next slide" at bounding box center [1538, 138] width 46 height 46
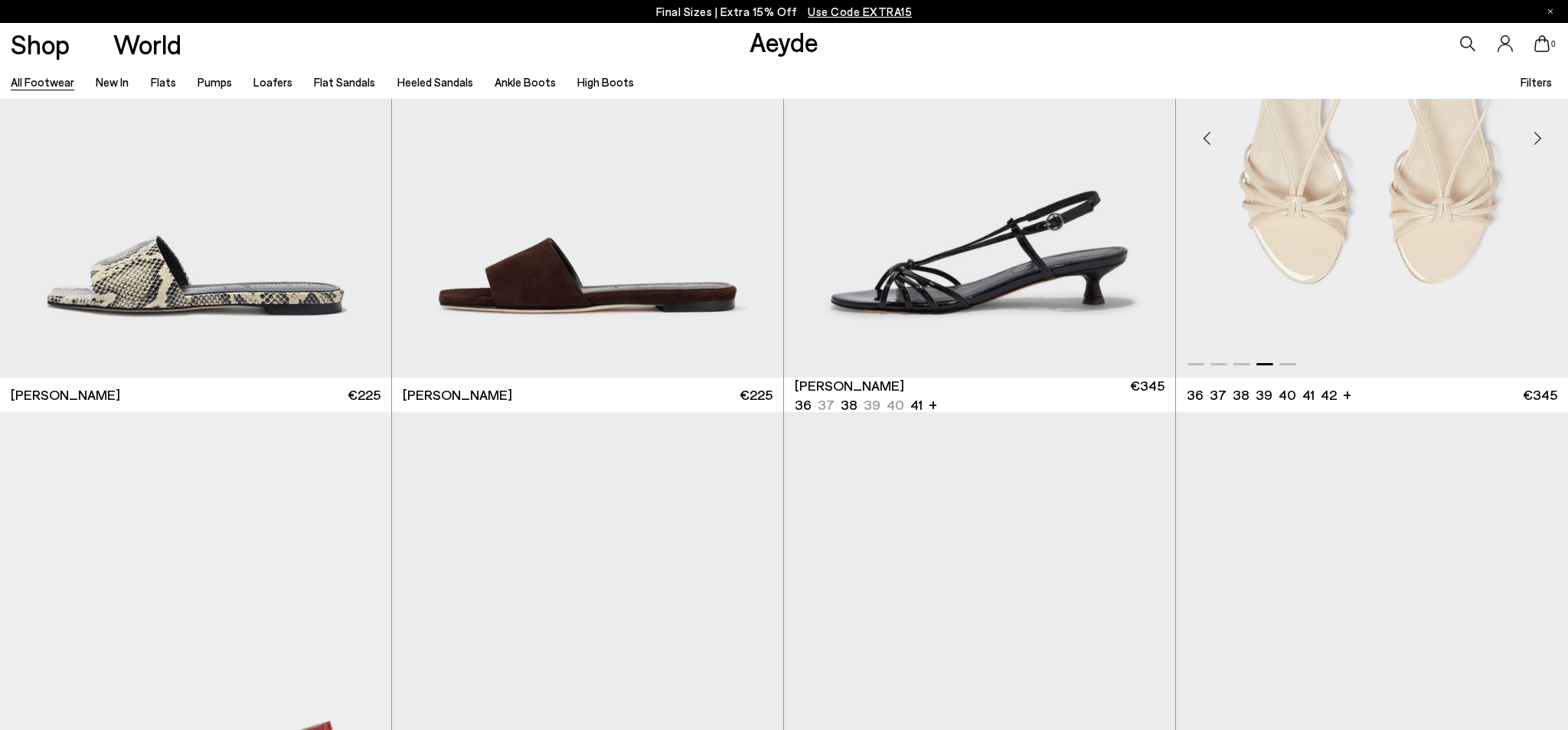
click at [1538, 140] on div "Next slide" at bounding box center [1538, 138] width 46 height 46
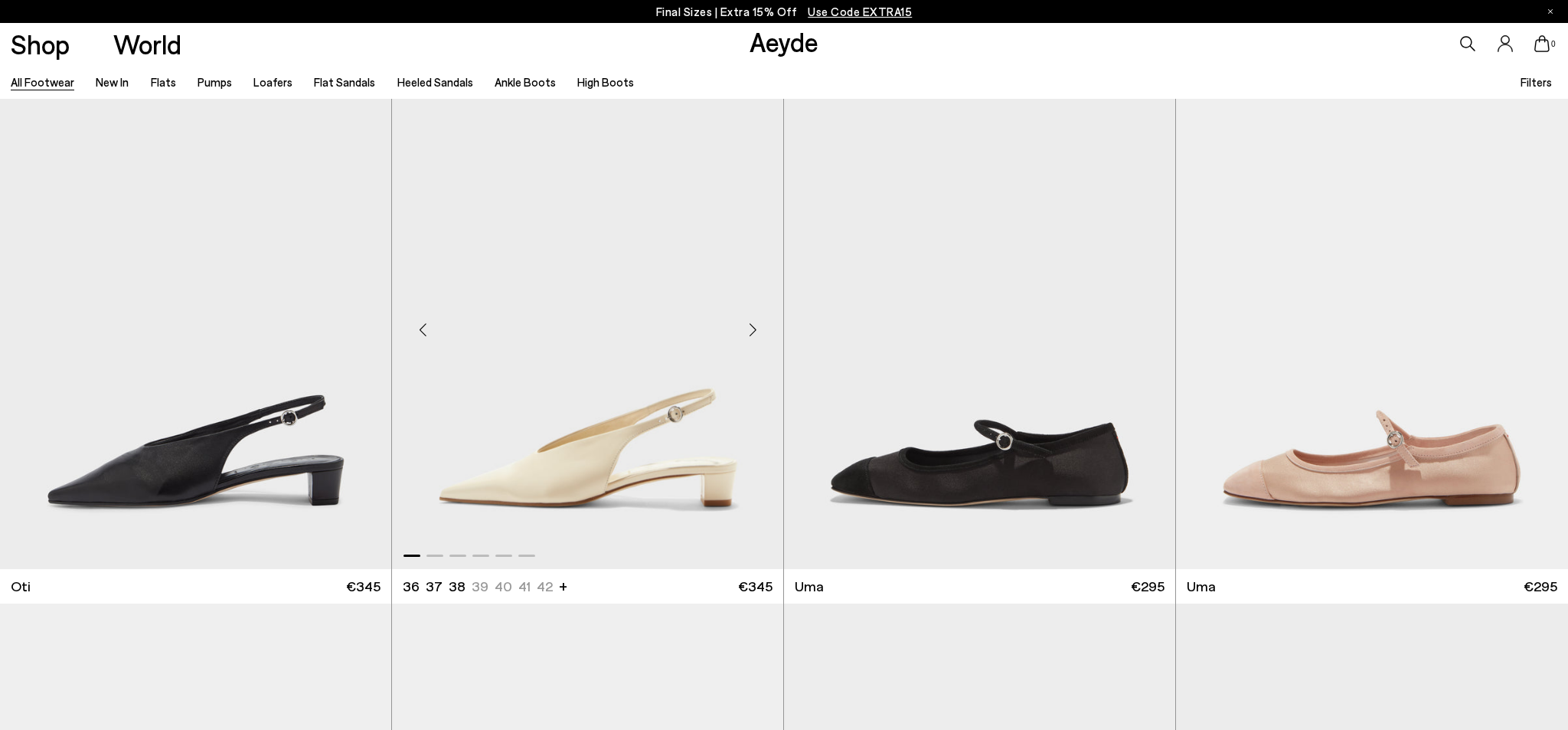
scroll to position [31622, 0]
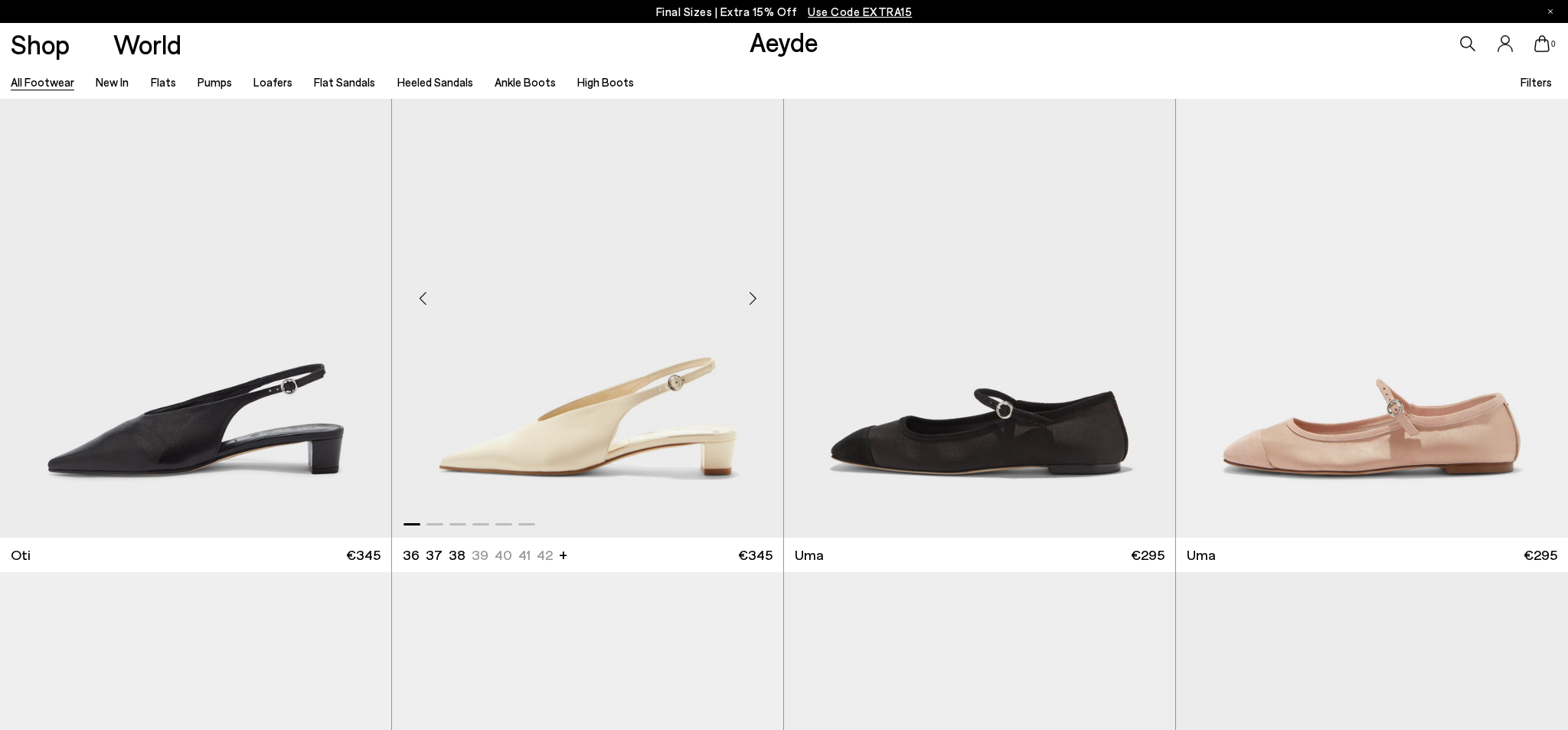
click at [749, 304] on div "Next slide" at bounding box center [753, 298] width 46 height 46
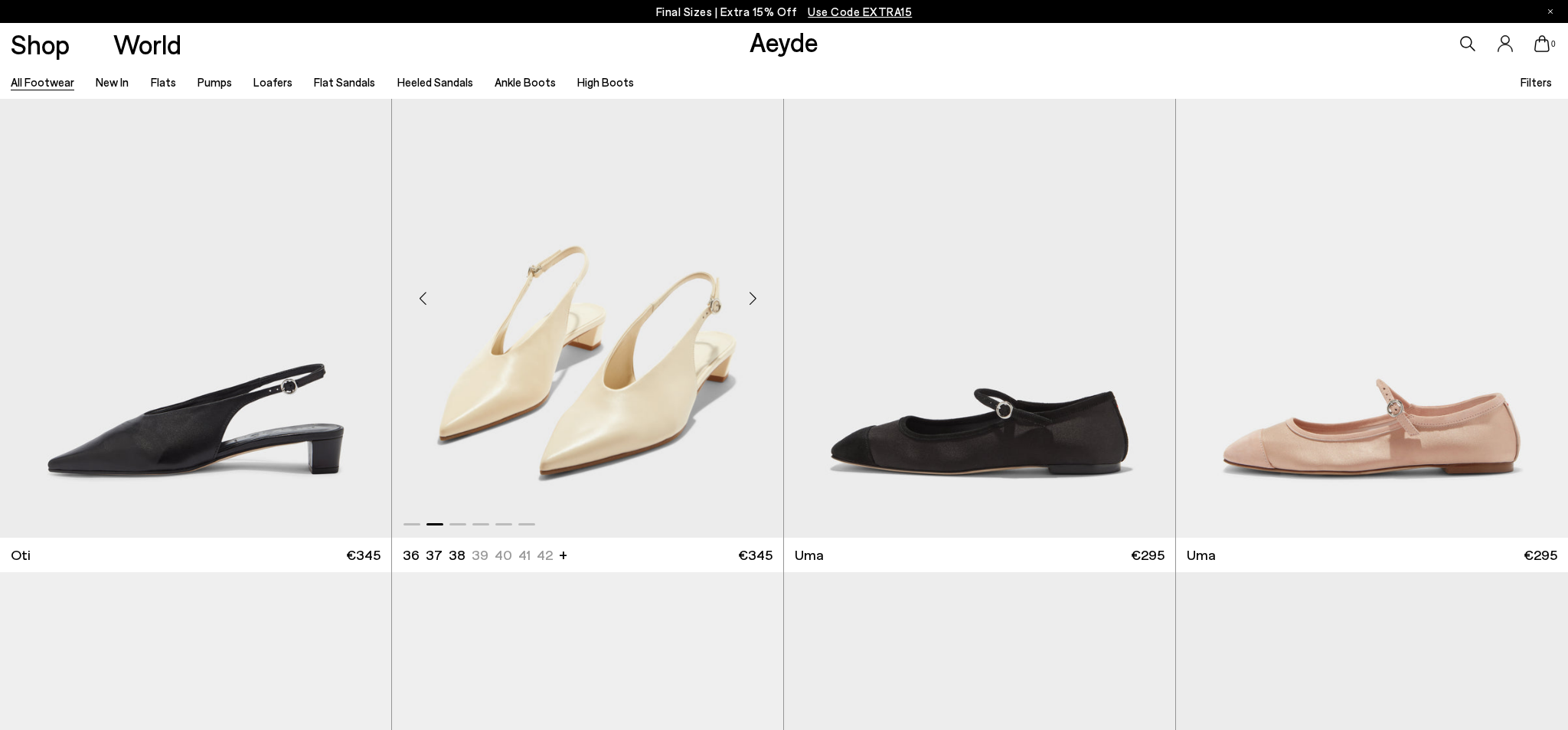
click at [749, 304] on div "Next slide" at bounding box center [753, 298] width 46 height 46
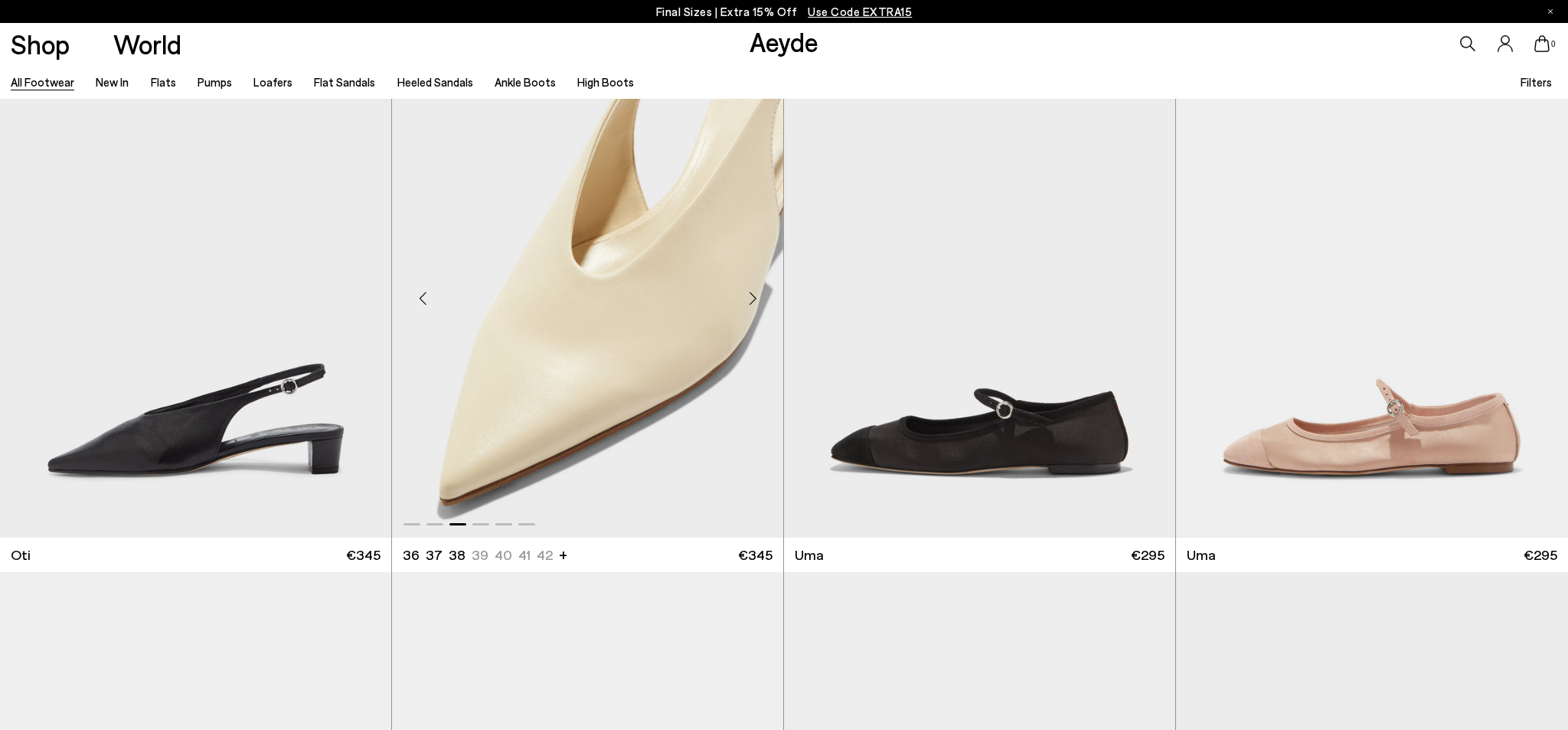
click at [749, 304] on div "Next slide" at bounding box center [753, 298] width 46 height 46
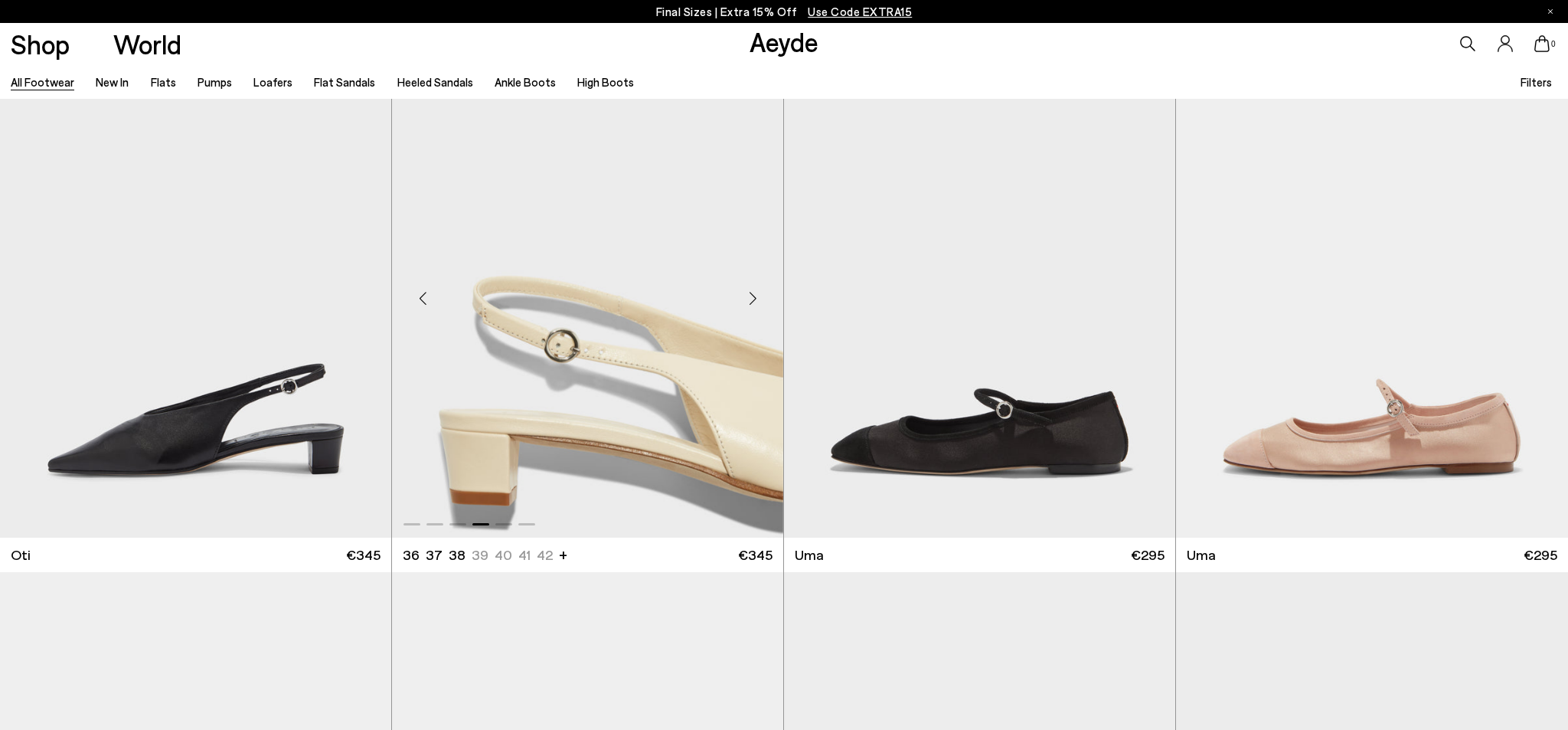
click at [749, 304] on div "Next slide" at bounding box center [753, 298] width 46 height 46
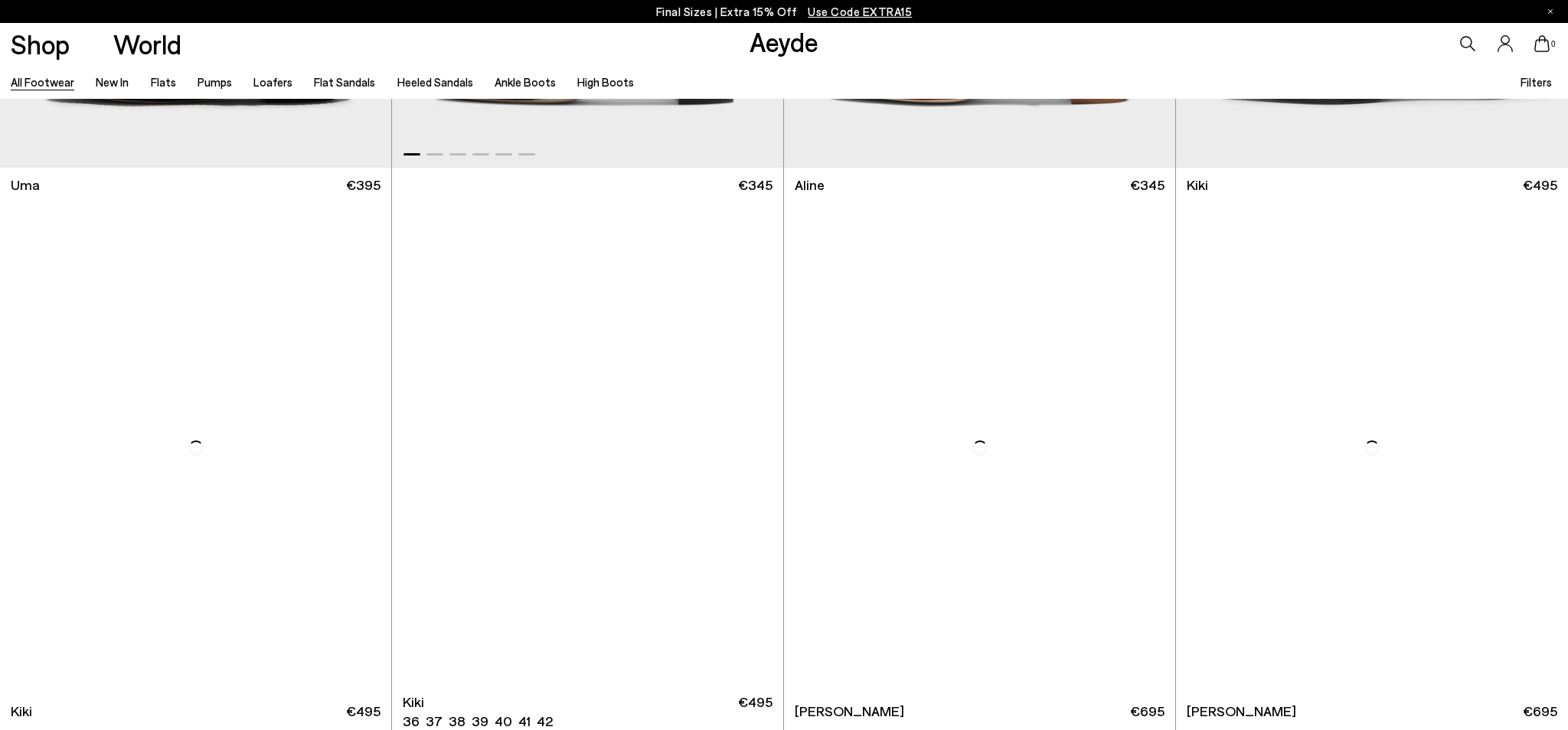
scroll to position [33673, 0]
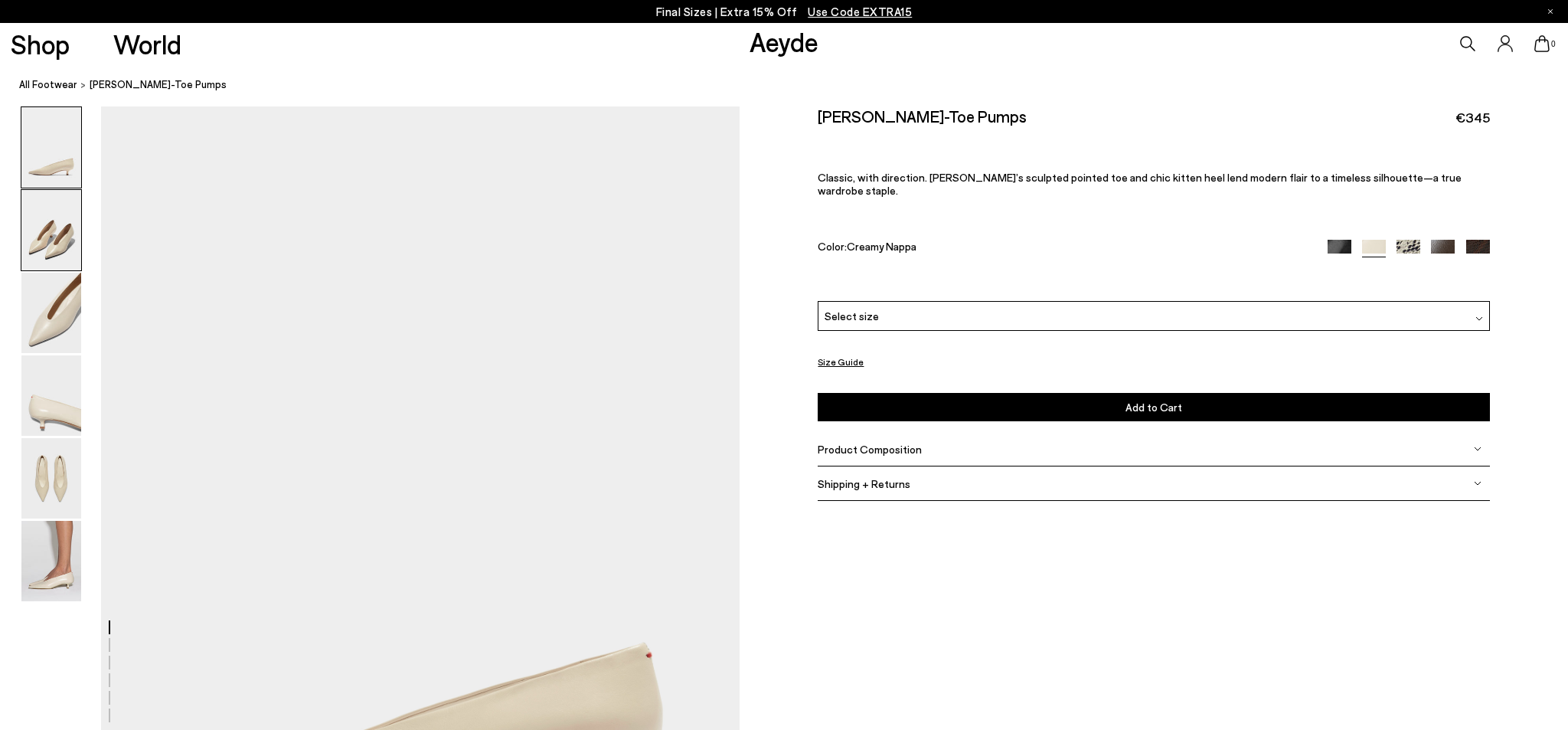
click at [38, 221] on img at bounding box center [51, 230] width 60 height 80
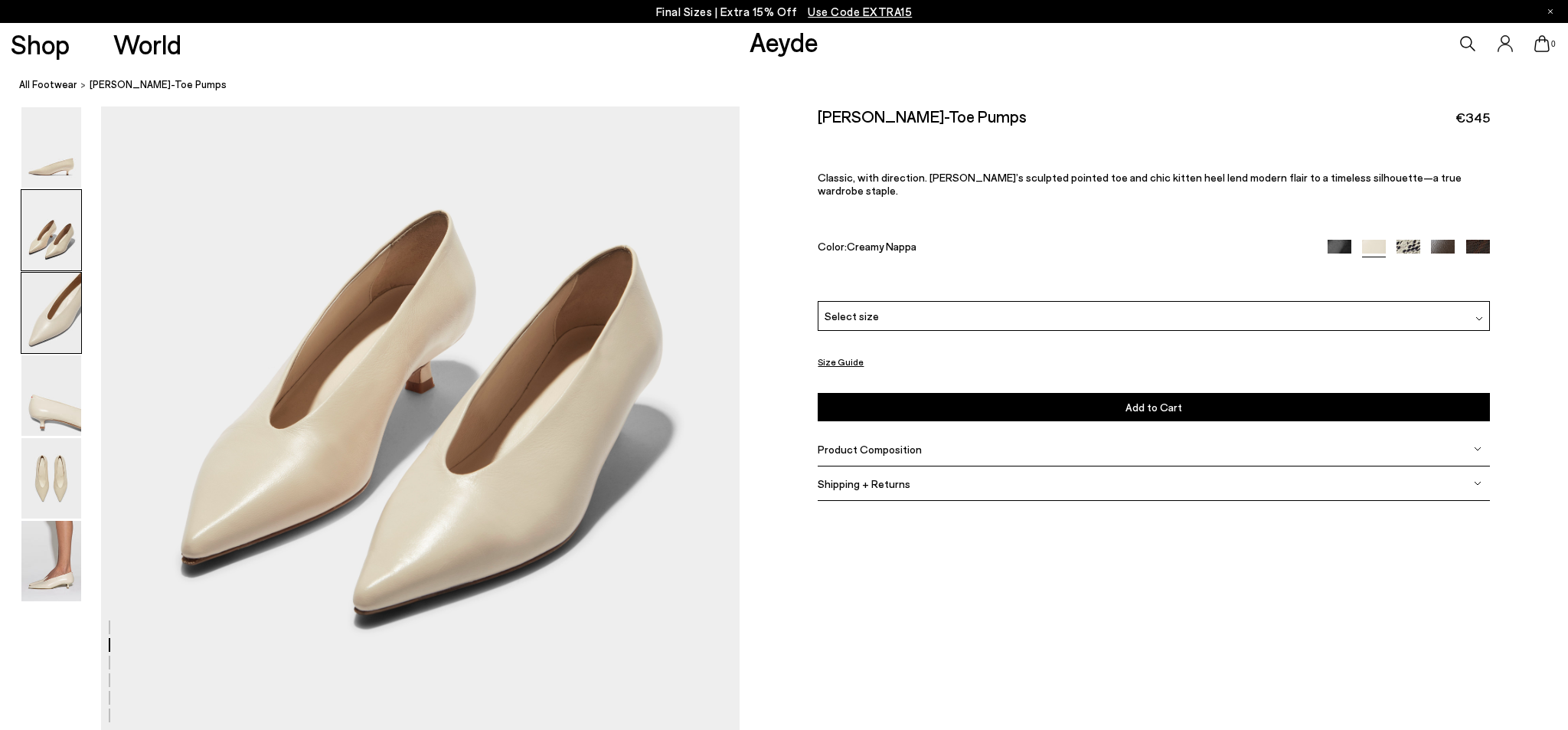
click at [48, 299] on img at bounding box center [51, 313] width 60 height 80
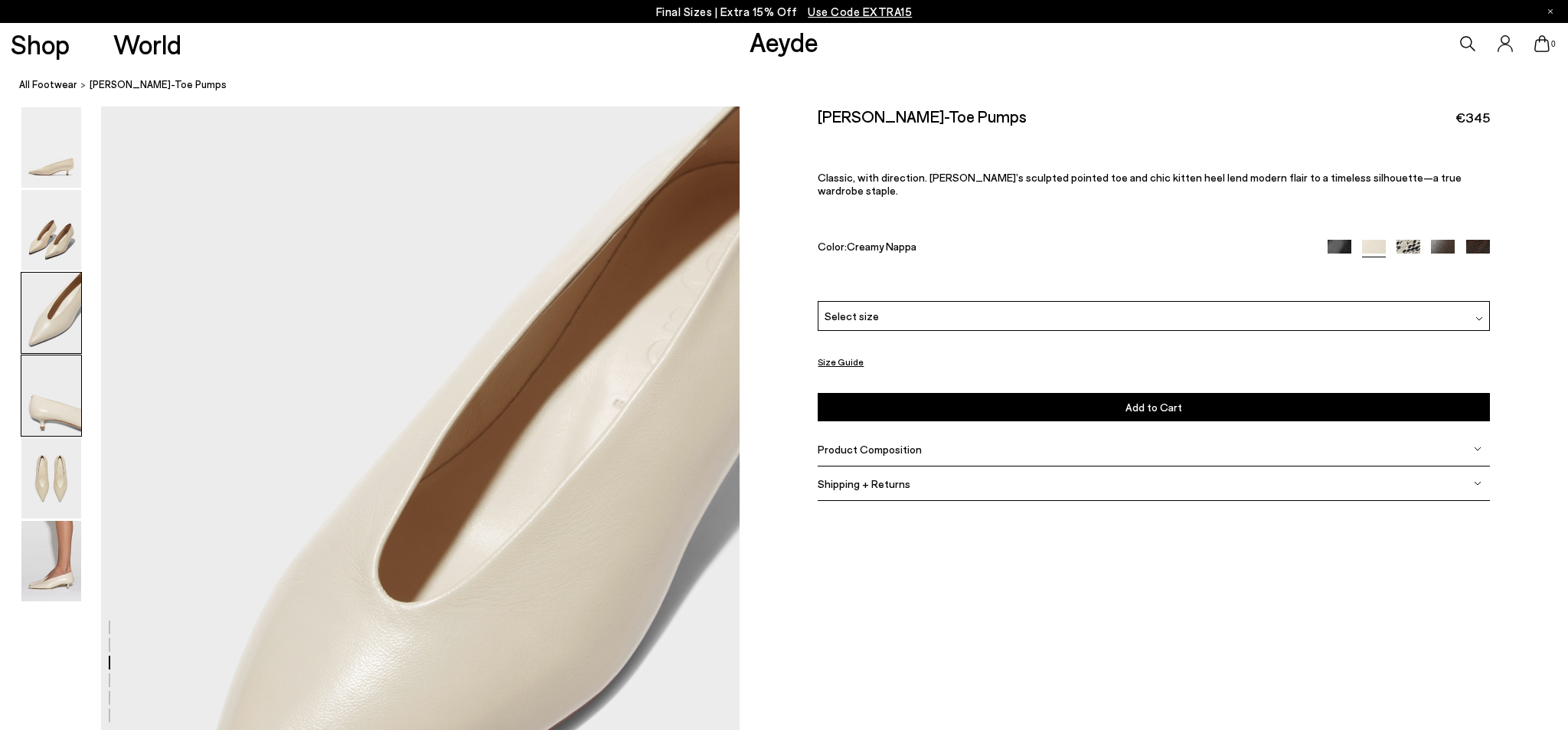
click at [47, 423] on img at bounding box center [51, 395] width 60 height 80
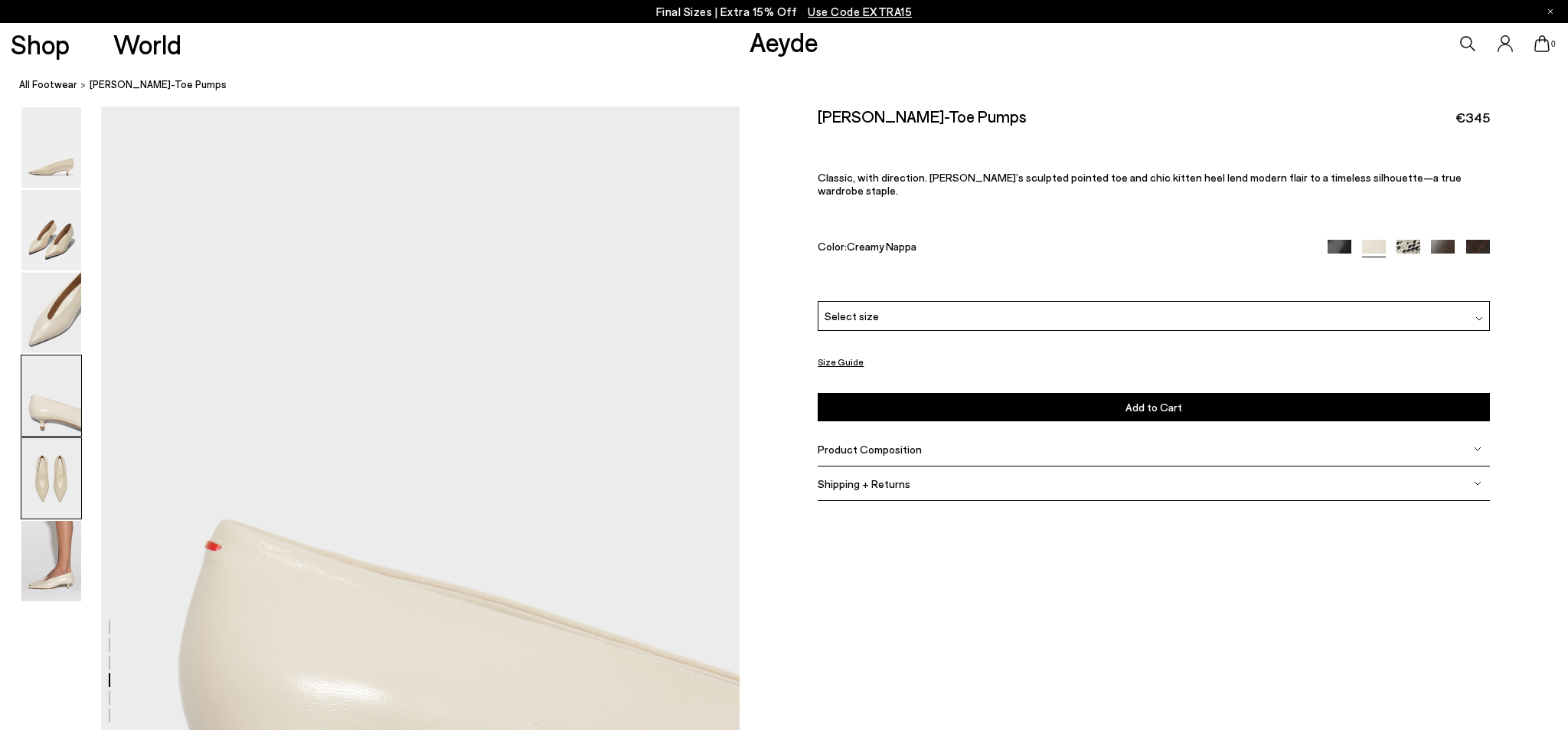
click at [65, 477] on img at bounding box center [51, 478] width 60 height 80
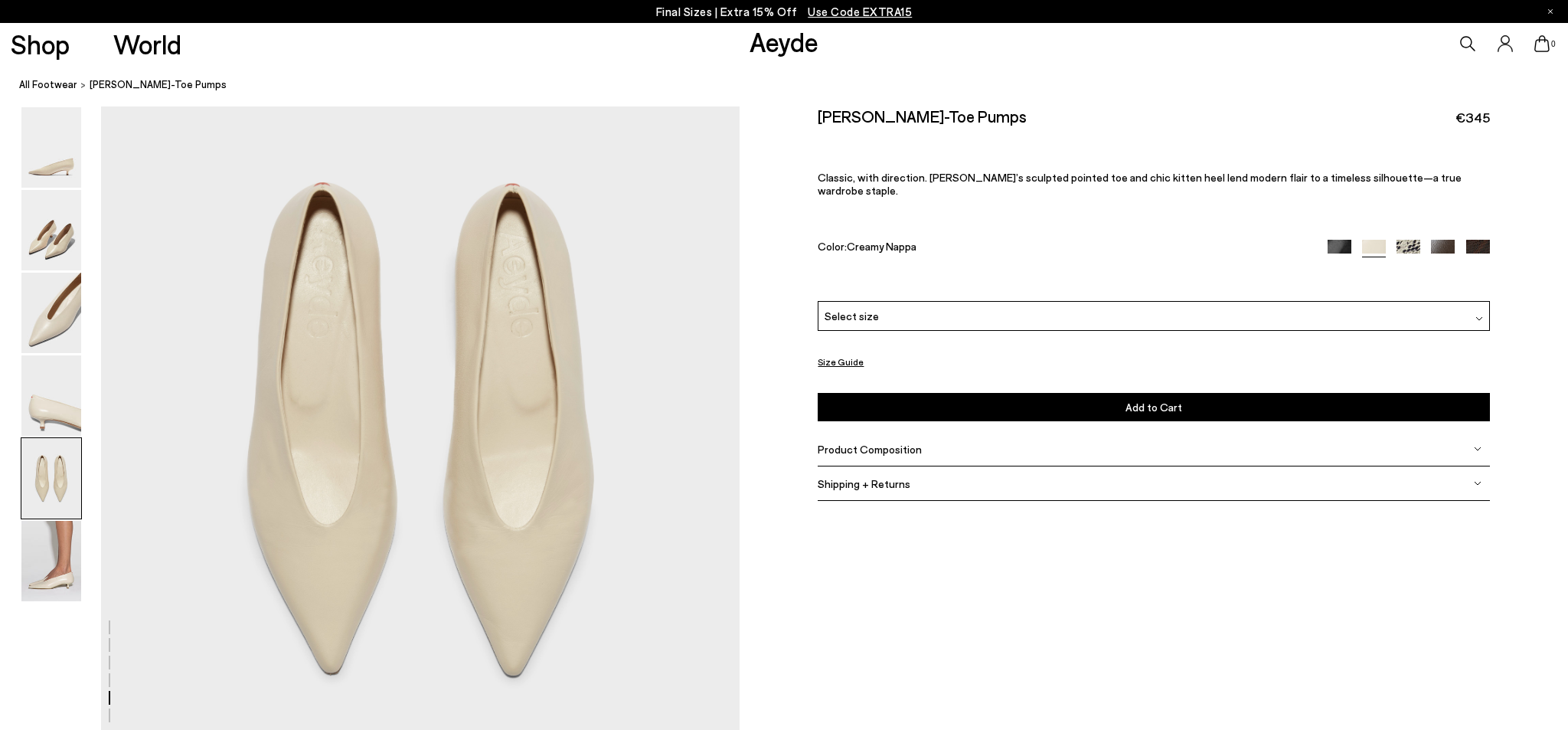
scroll to position [3539, 0]
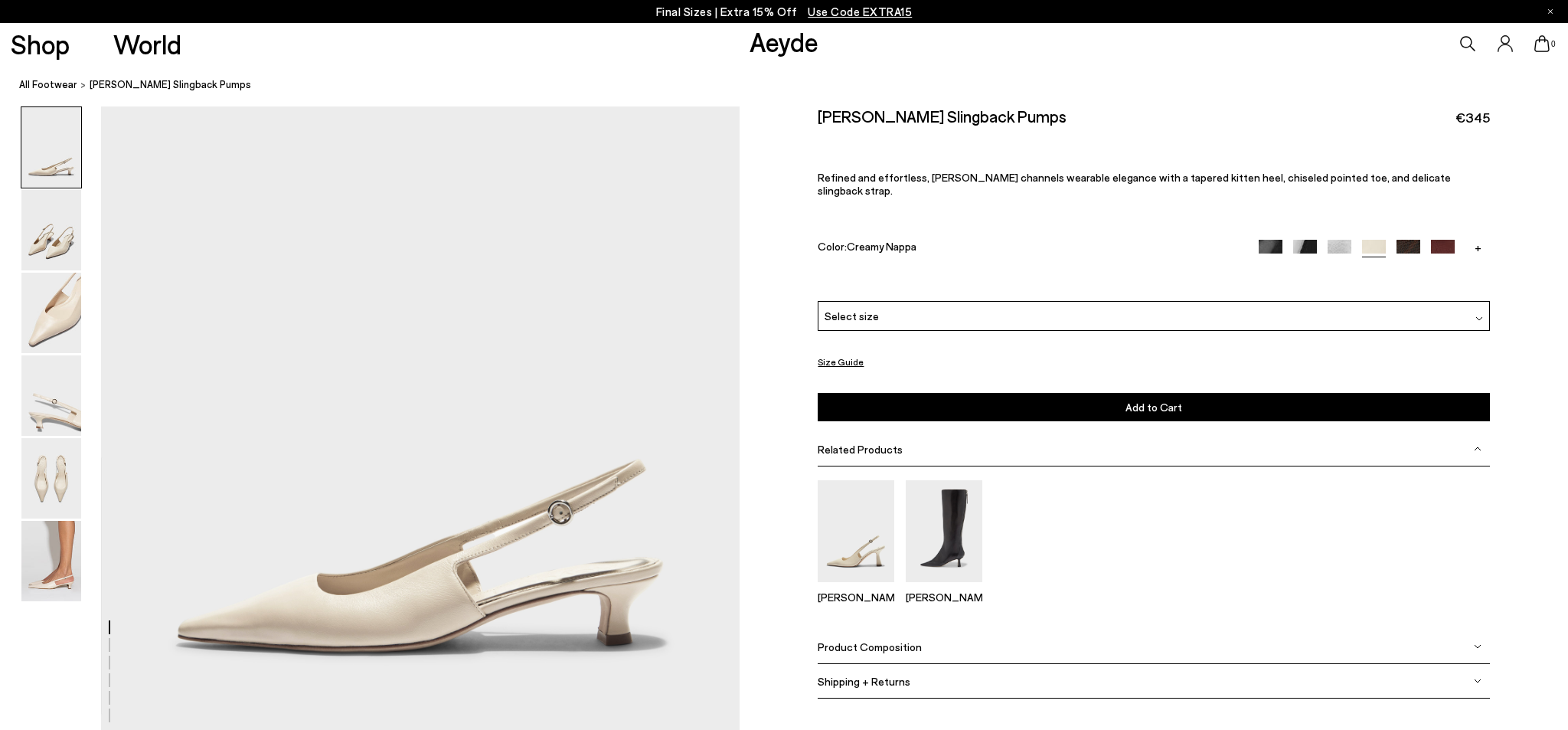
scroll to position [188, 0]
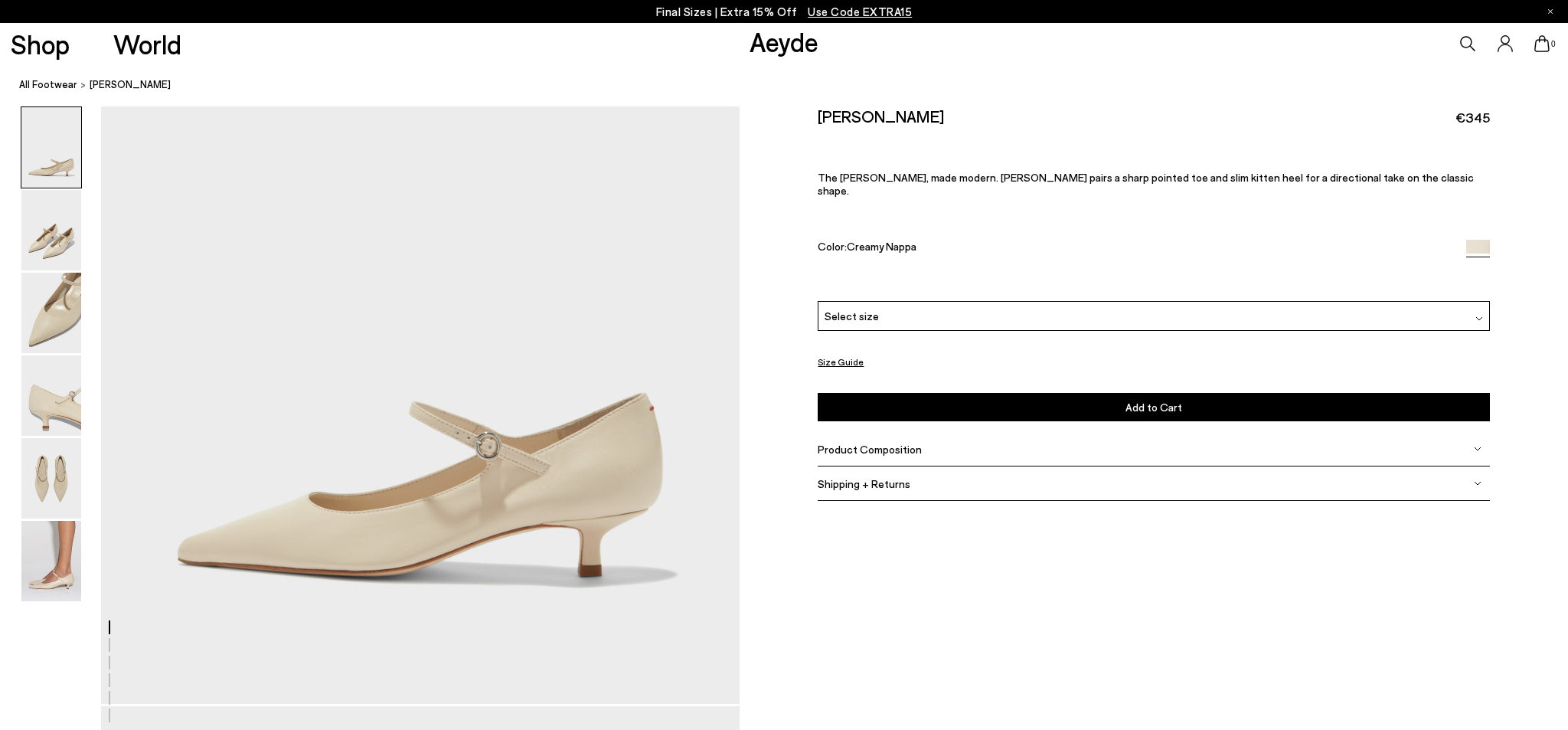
scroll to position [274, 0]
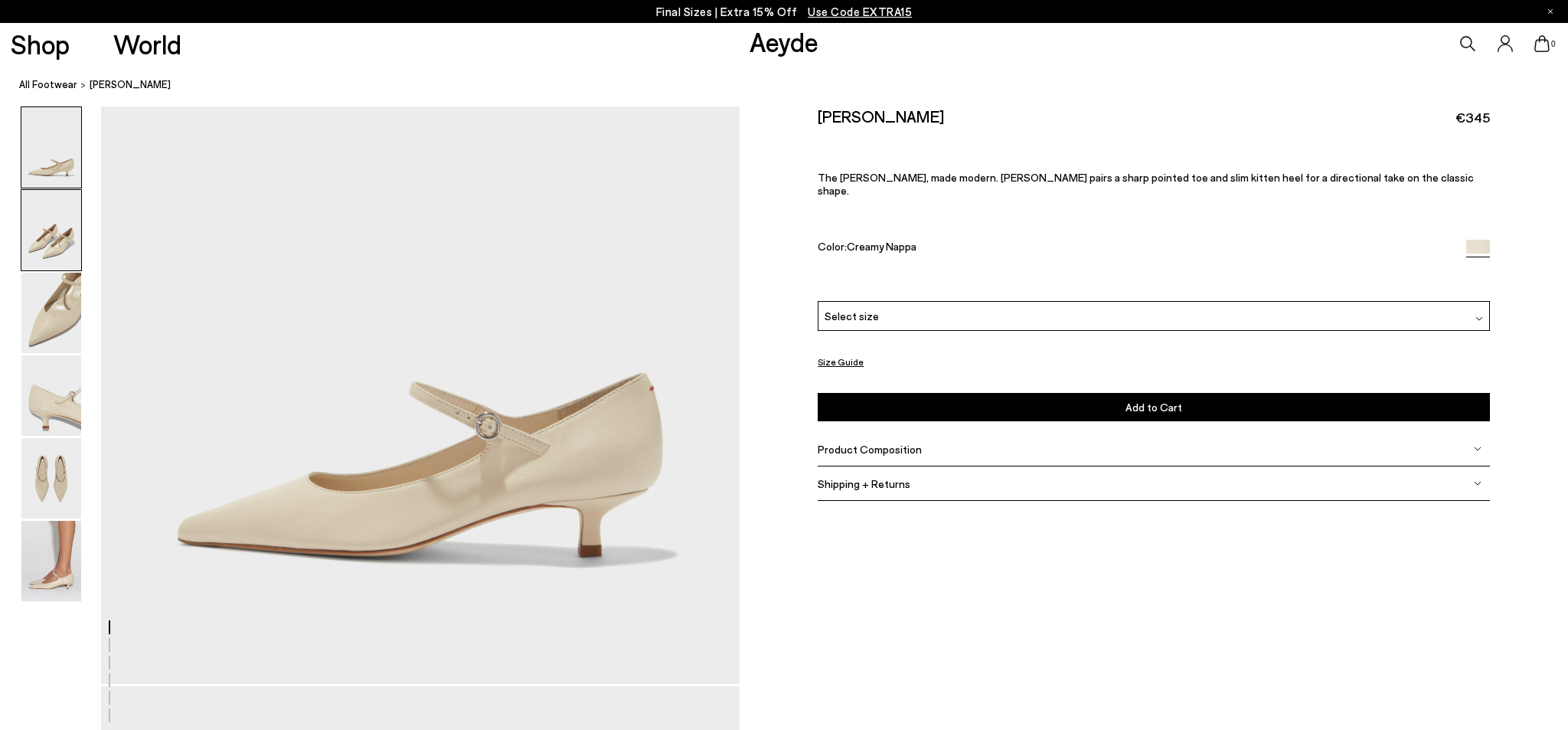
click at [49, 197] on img at bounding box center [51, 230] width 60 height 80
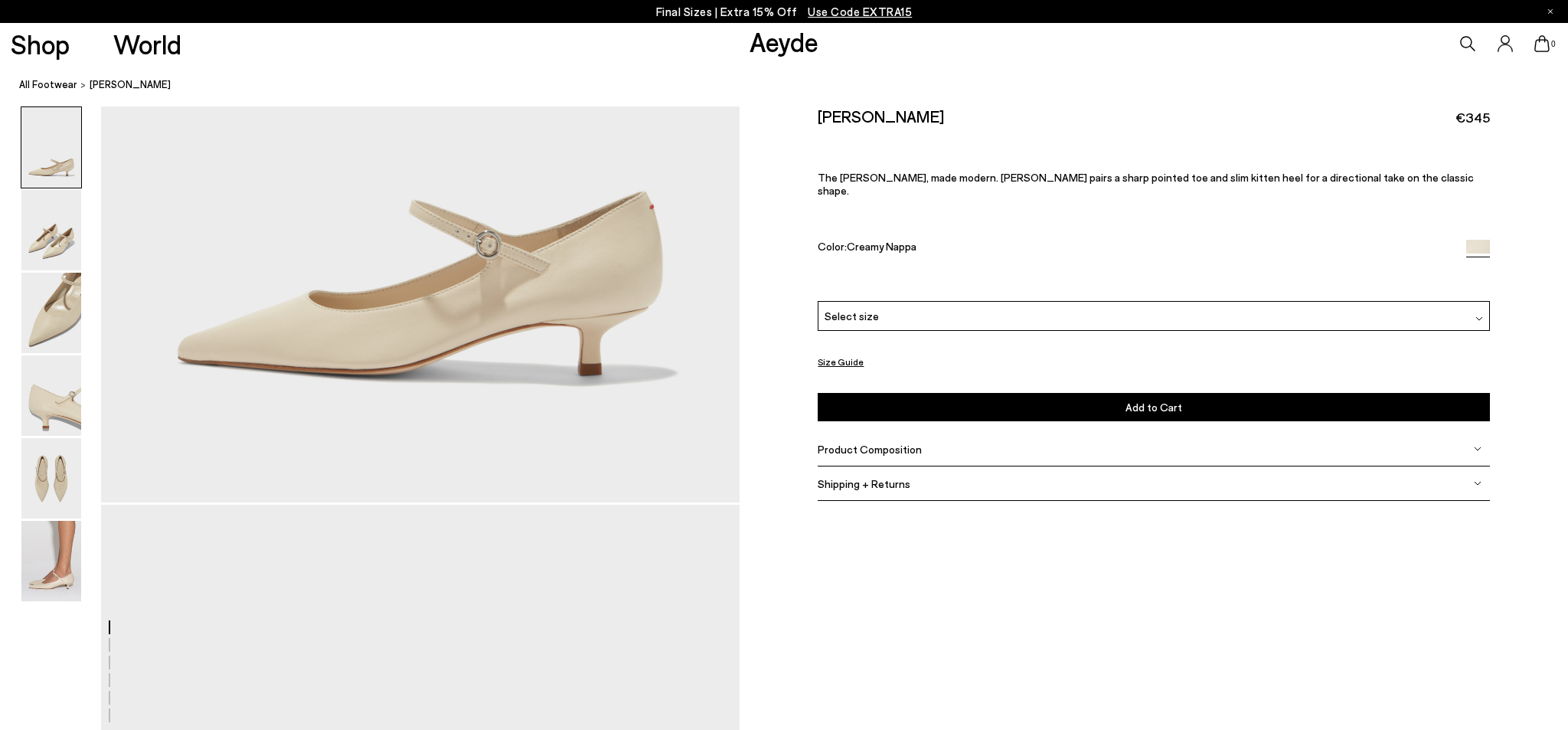
scroll to position [405, 0]
